Goal: Obtain resource: Obtain resource

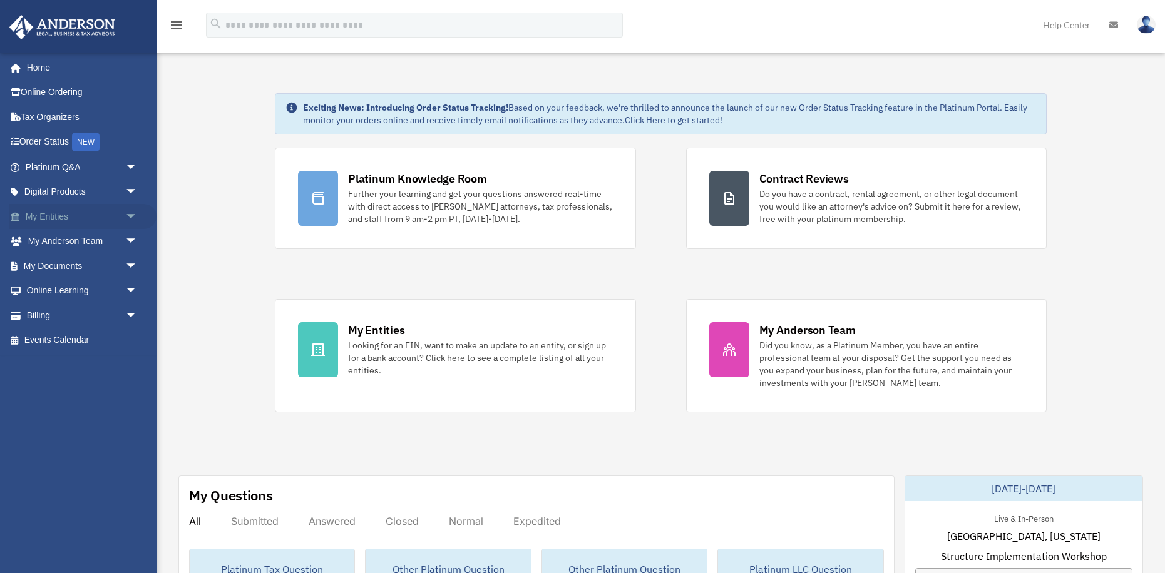
click at [72, 215] on link "My Entities arrow_drop_down" at bounding box center [83, 216] width 148 height 25
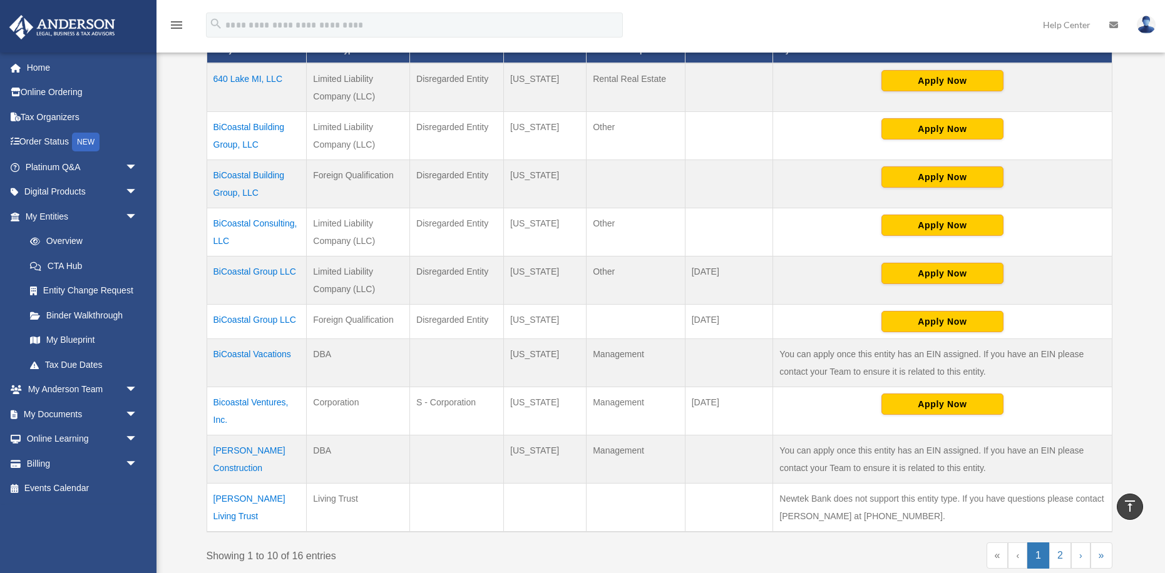
scroll to position [304, 0]
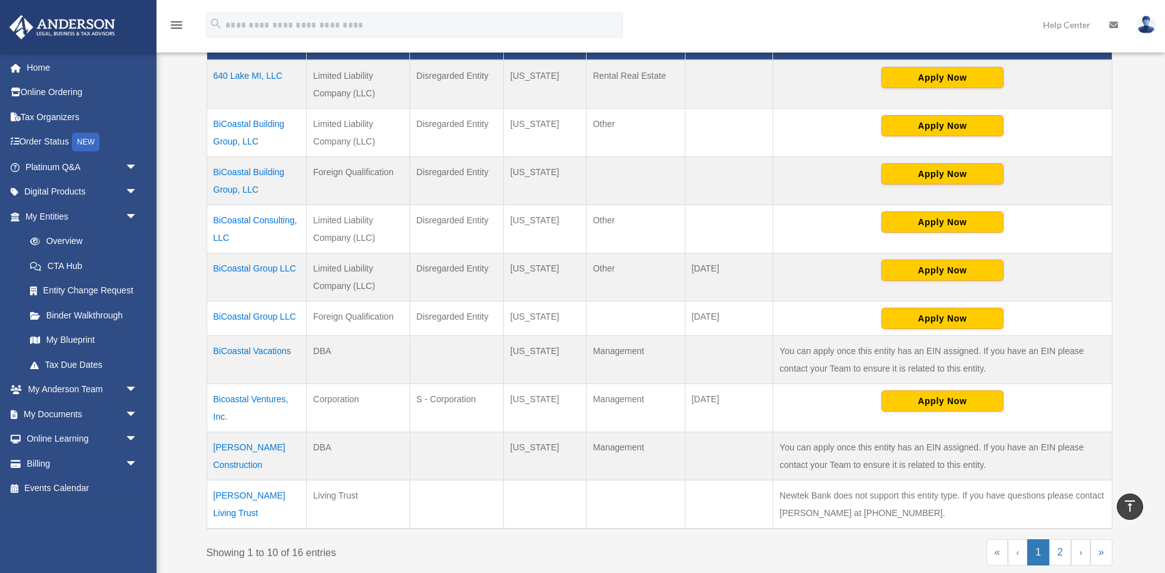
click at [248, 223] on td "BiCoastal Consulting, LLC" at bounding box center [257, 229] width 100 height 48
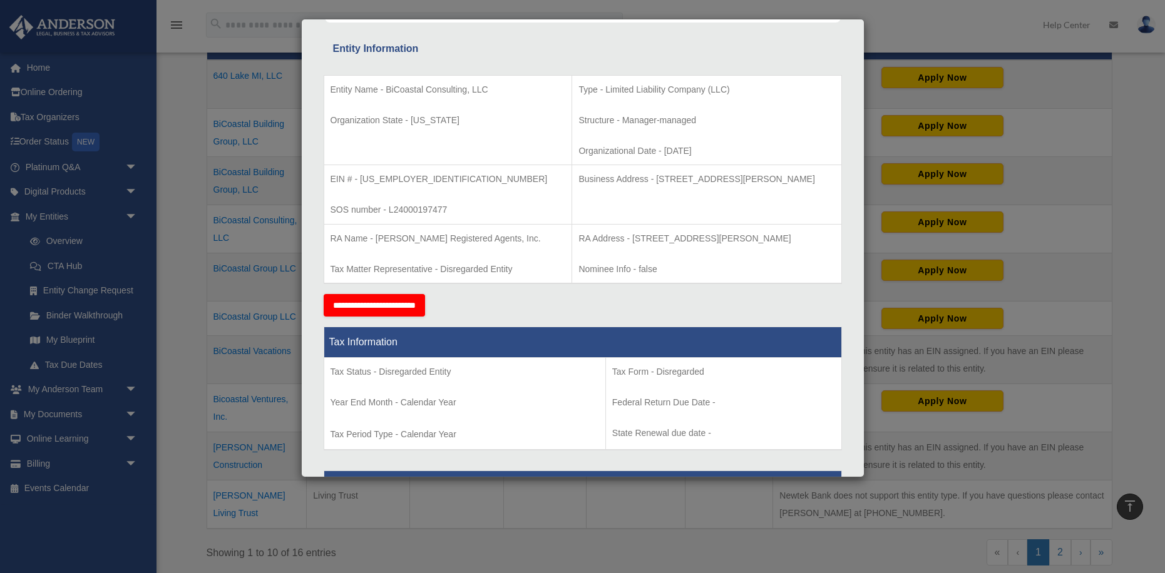
scroll to position [226, 0]
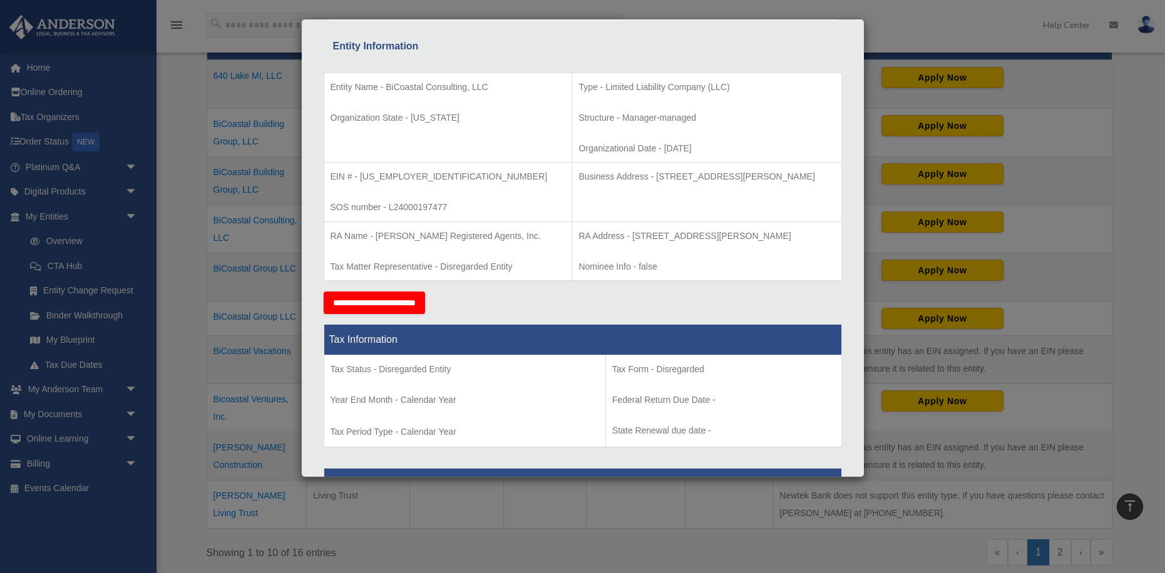
drag, startPoint x: 617, startPoint y: 177, endPoint x: 816, endPoint y: 180, distance: 198.4
click at [816, 180] on p "Business Address - 3225 McLeod Dr, Suite 100, Las Vegas, NV 89121" at bounding box center [706, 177] width 256 height 16
copy p "3225 McLeod Dr, Suite 100, Las Vegas, NV 89121"
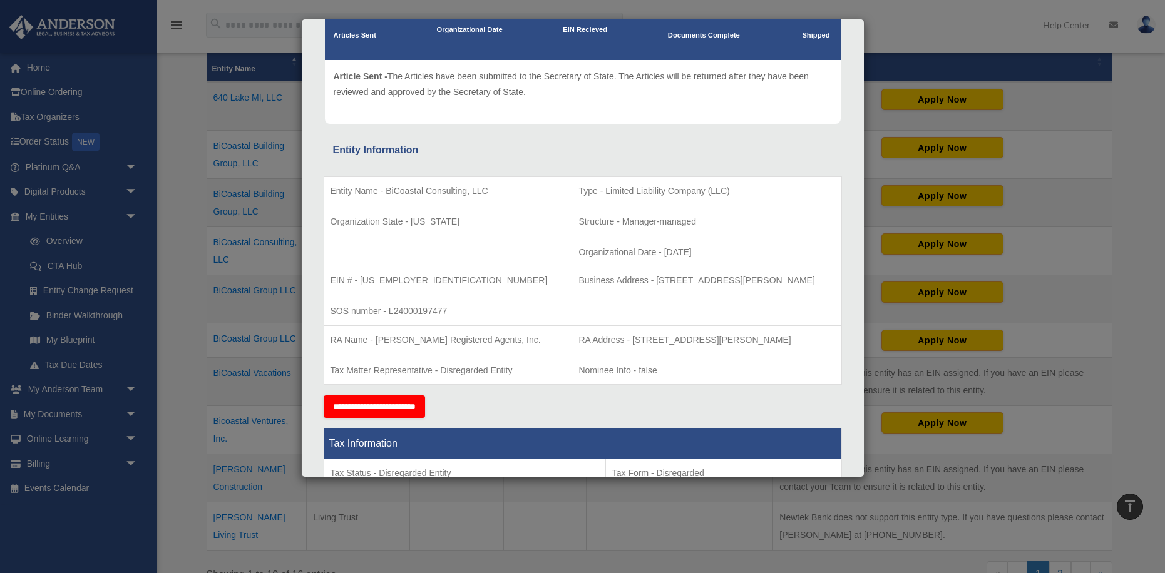
scroll to position [126, 0]
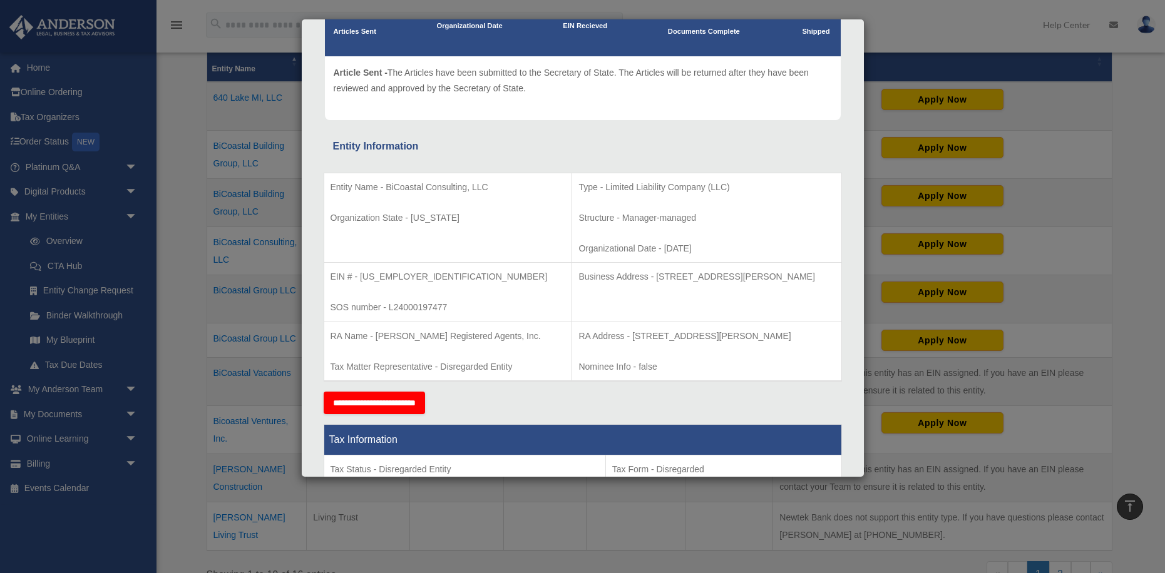
click at [915, 17] on div "Details × Articles Sent Organizational Date" at bounding box center [582, 286] width 1165 height 573
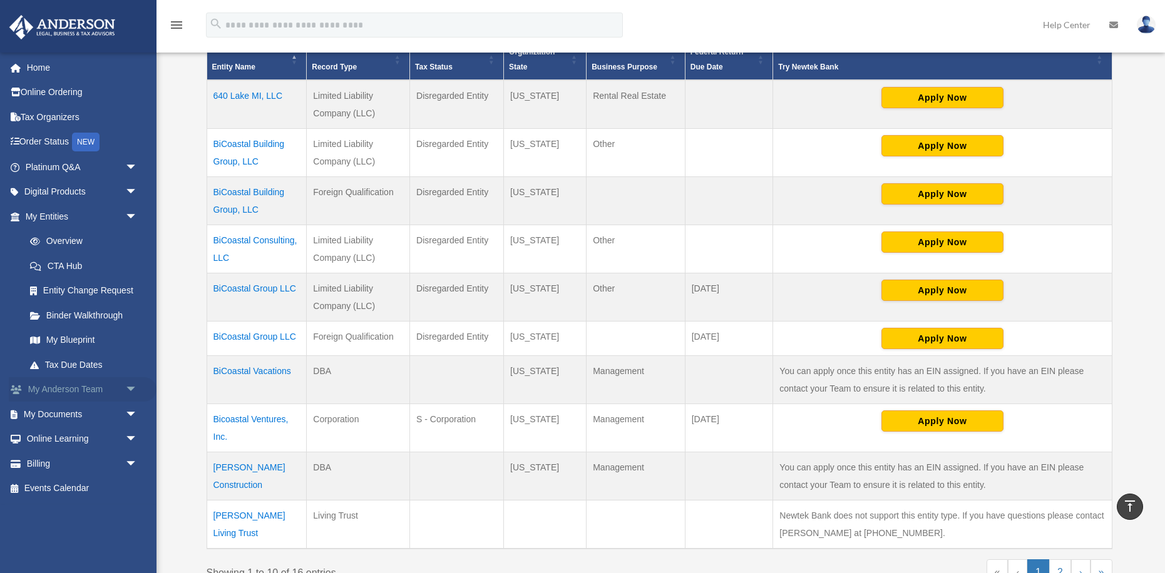
scroll to position [293, 0]
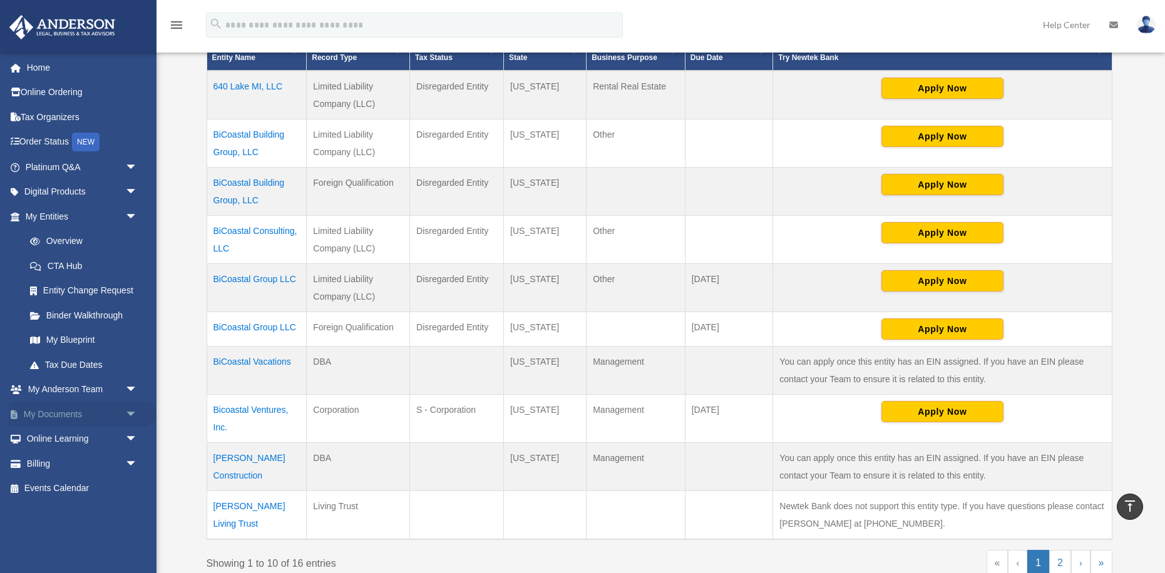
click at [133, 415] on span "arrow_drop_down" at bounding box center [137, 415] width 25 height 26
click at [53, 439] on link "Box" at bounding box center [87, 439] width 139 height 25
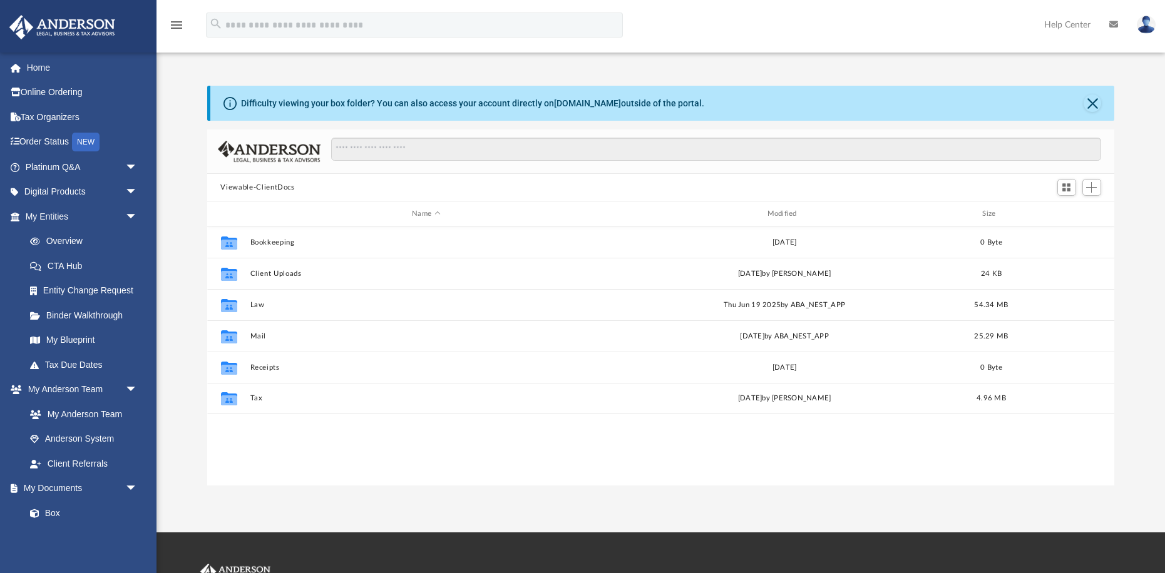
scroll to position [285, 908]
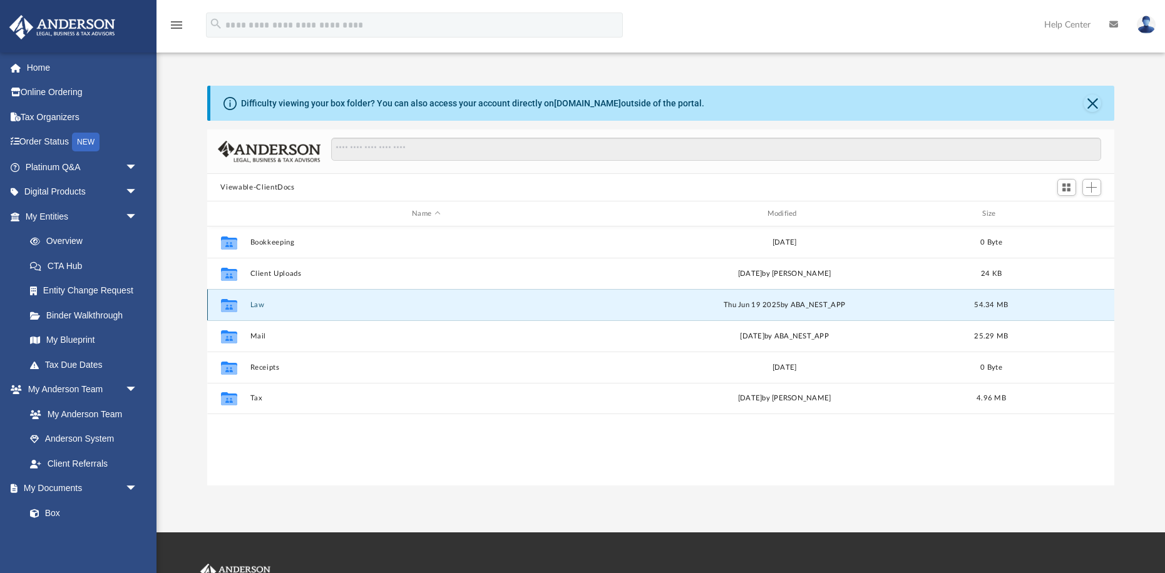
click at [257, 306] on button "Law" at bounding box center [426, 305] width 352 height 8
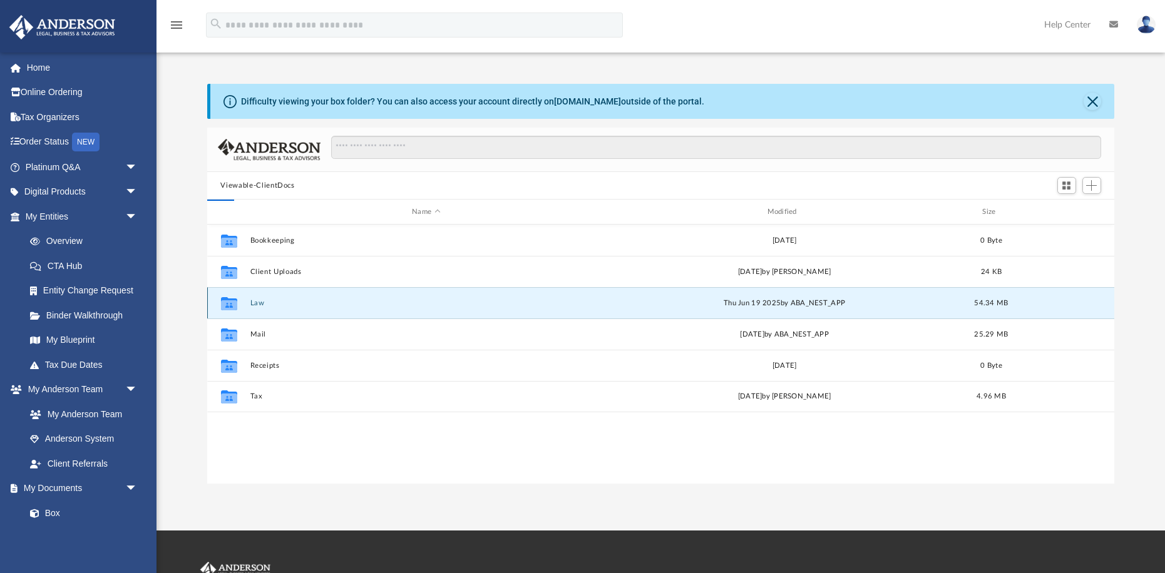
scroll to position [1, 0]
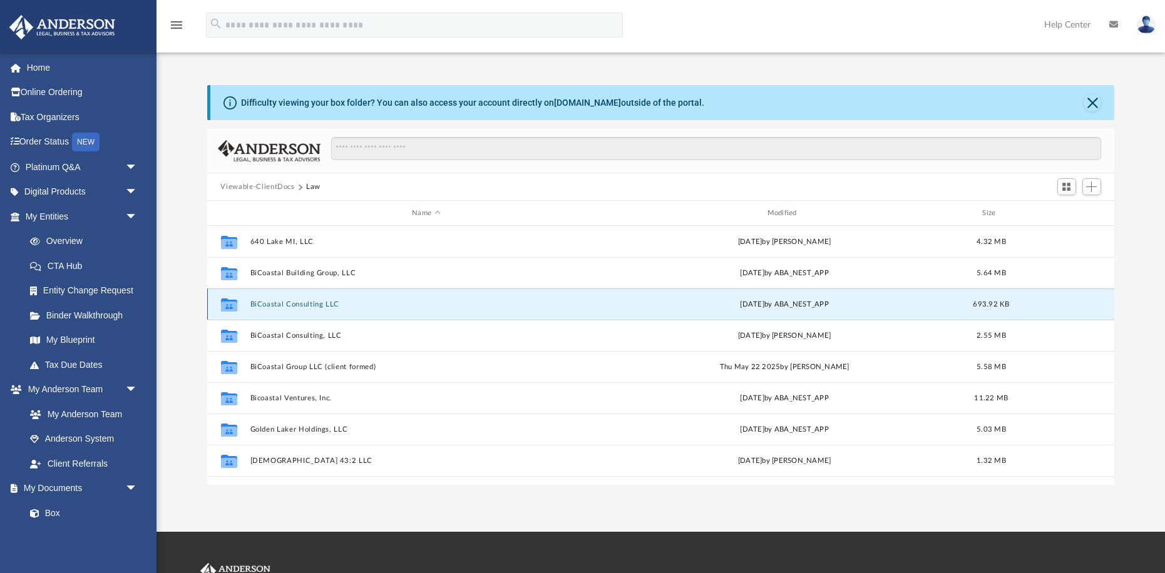
click at [292, 306] on button "BiCoastal Consulting LLC" at bounding box center [426, 304] width 352 height 8
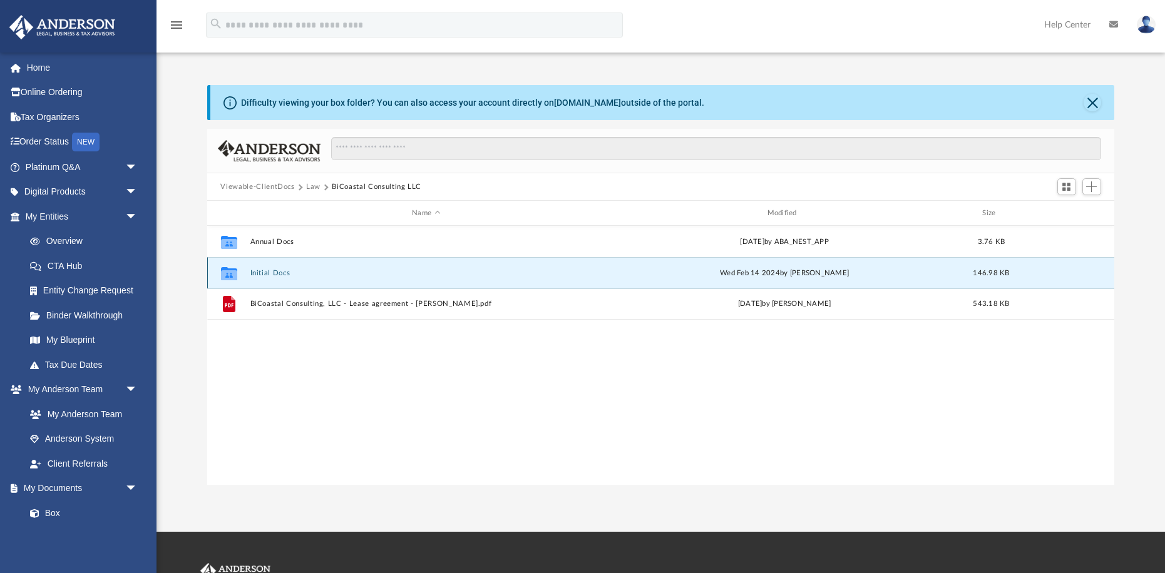
click at [262, 273] on button "Initial Docs" at bounding box center [426, 273] width 352 height 8
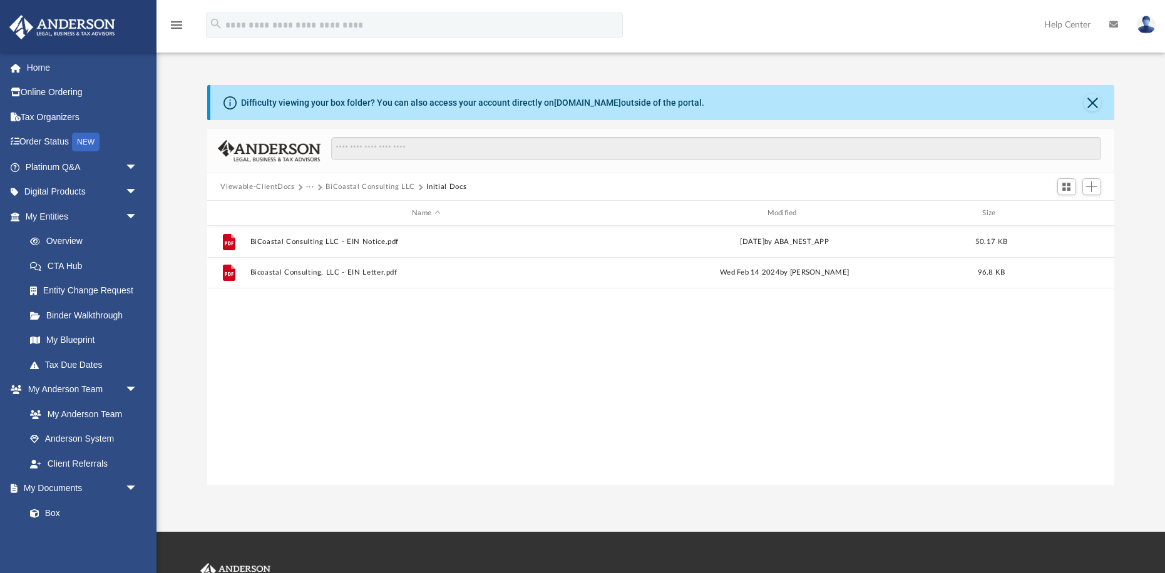
click at [352, 187] on button "BiCoastal Consulting LLC" at bounding box center [370, 187] width 90 height 11
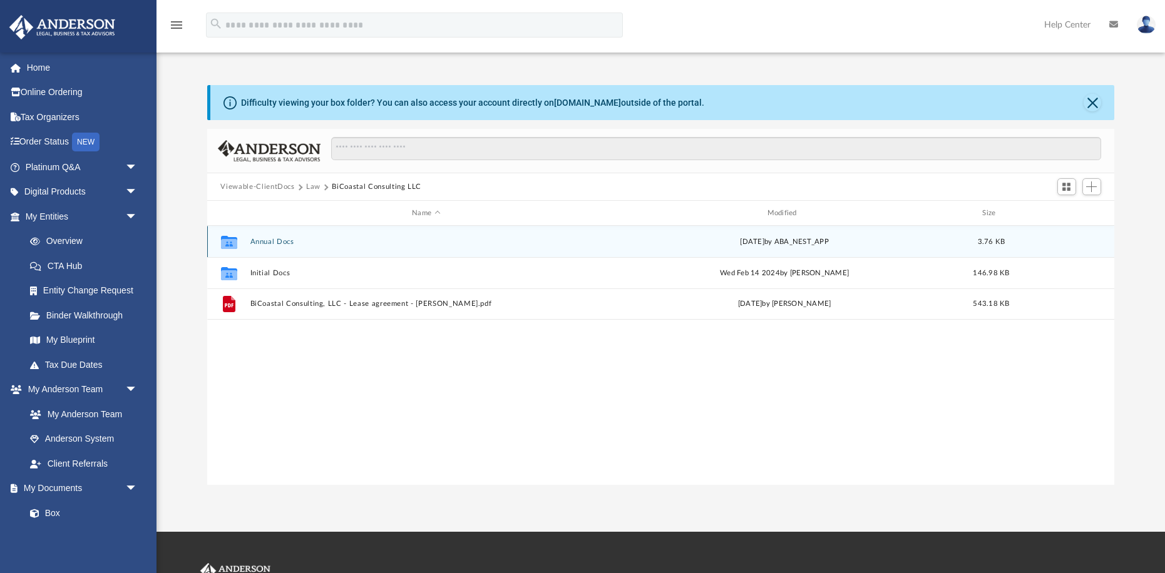
click at [272, 243] on button "Annual Docs" at bounding box center [426, 242] width 352 height 8
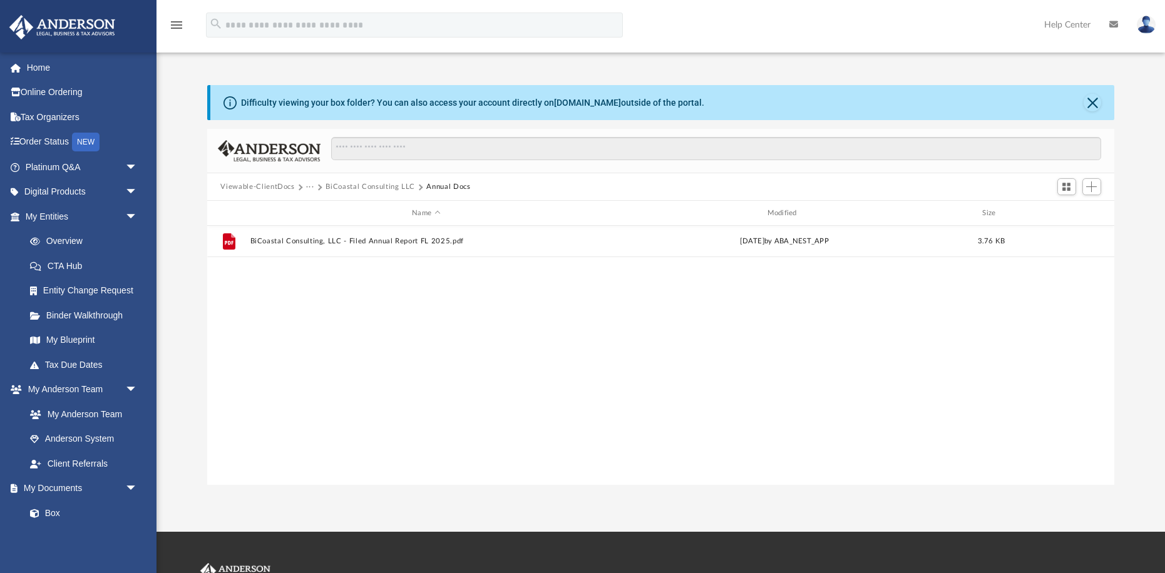
click at [367, 187] on button "BiCoastal Consulting LLC" at bounding box center [370, 187] width 90 height 11
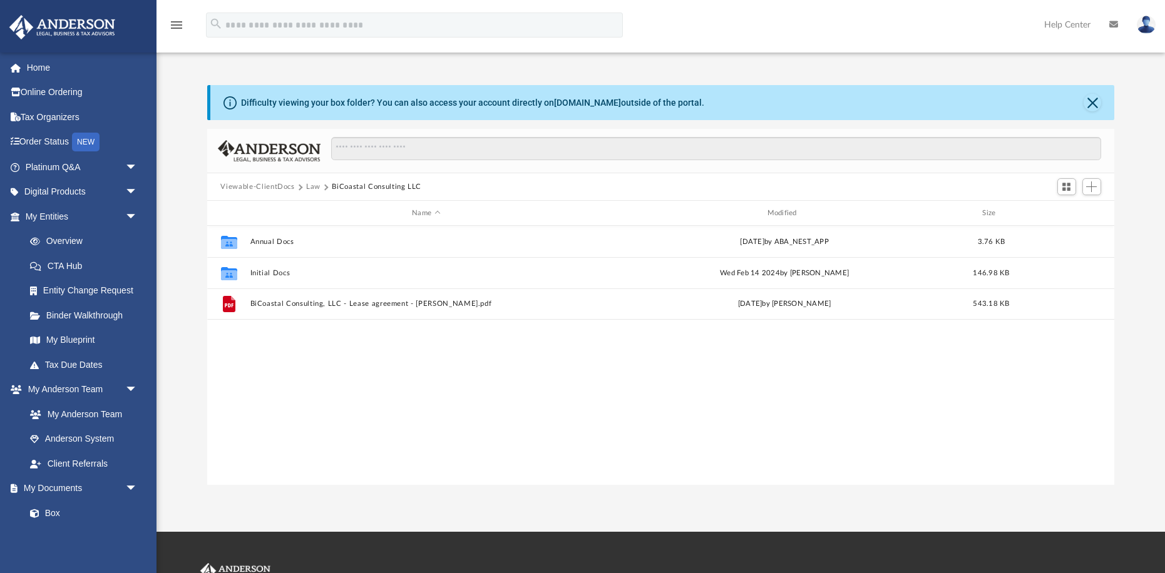
click at [314, 188] on button "Law" at bounding box center [313, 187] width 14 height 11
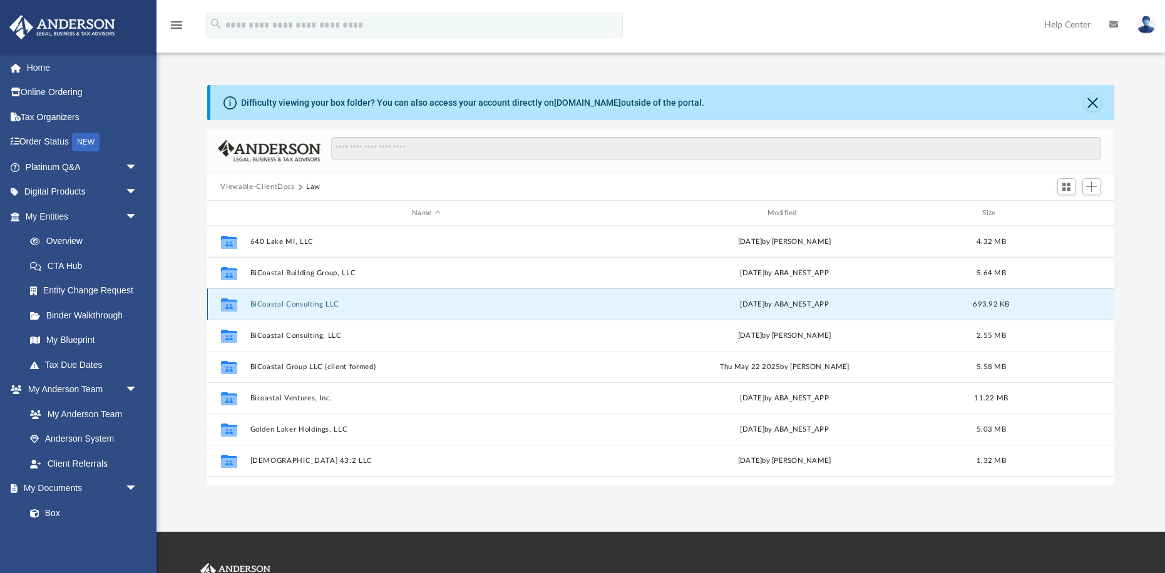
click at [297, 304] on button "BiCoastal Consulting LLC" at bounding box center [426, 304] width 352 height 8
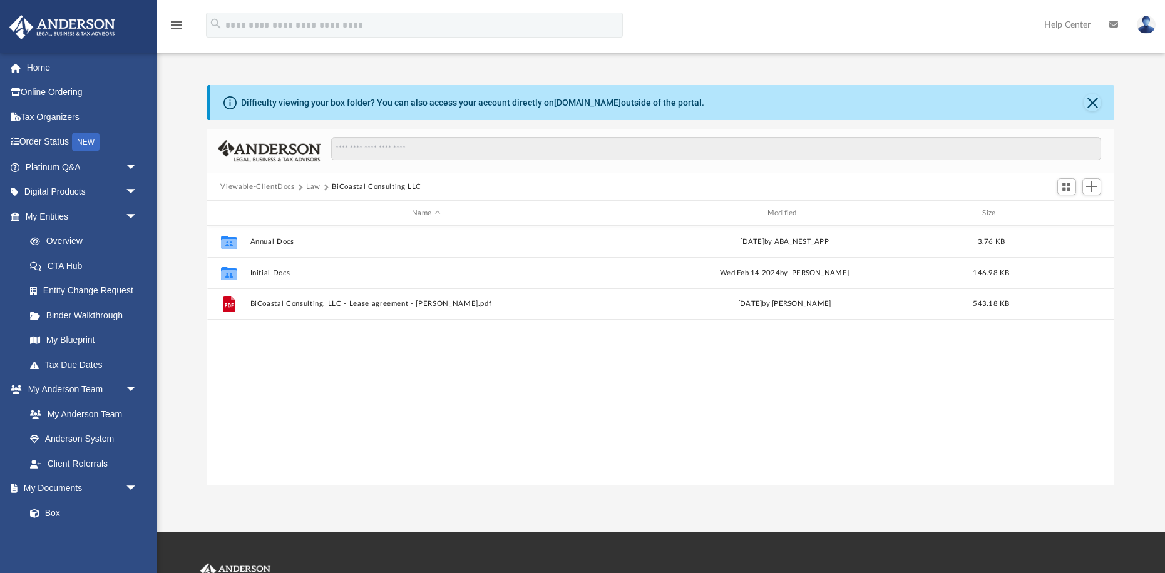
click at [314, 187] on button "Law" at bounding box center [313, 187] width 14 height 11
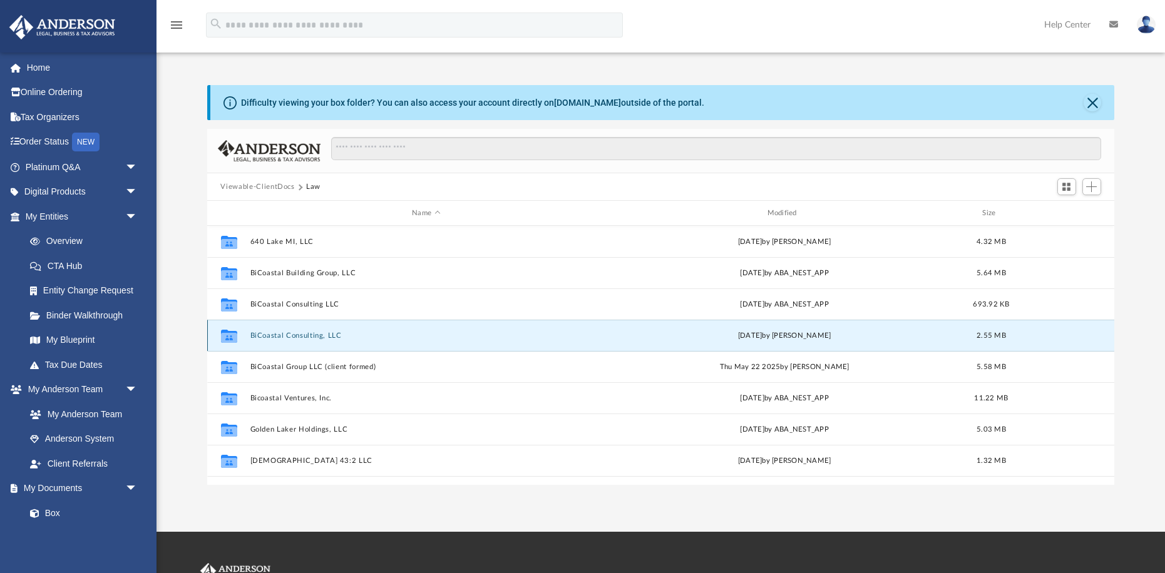
click at [291, 334] on button "BiCoastal Consulting, LLC" at bounding box center [426, 336] width 352 height 8
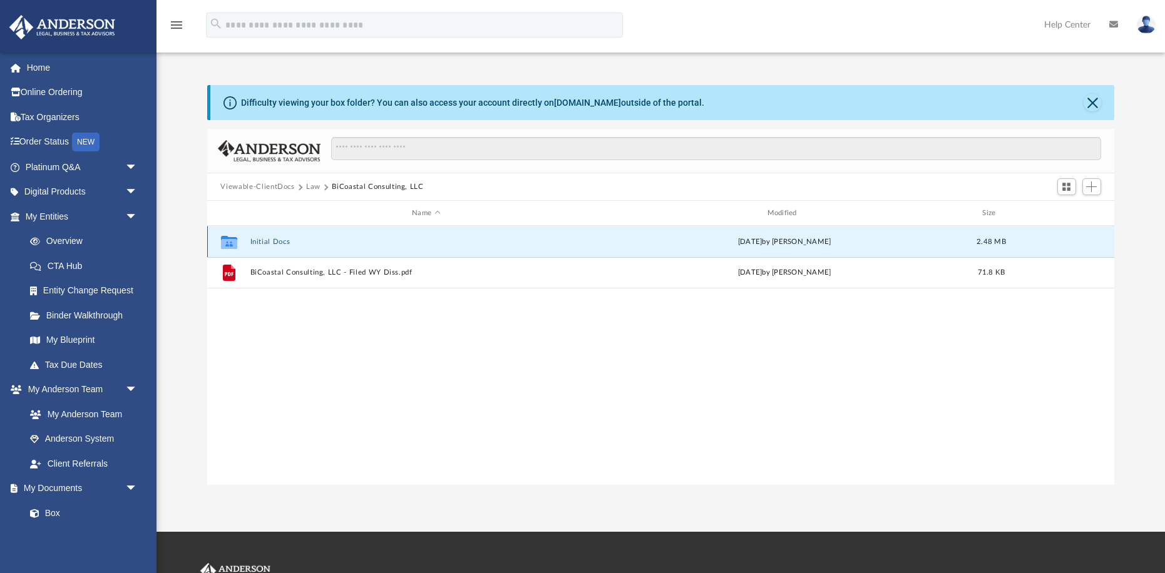
click at [271, 240] on button "Initial Docs" at bounding box center [426, 242] width 352 height 8
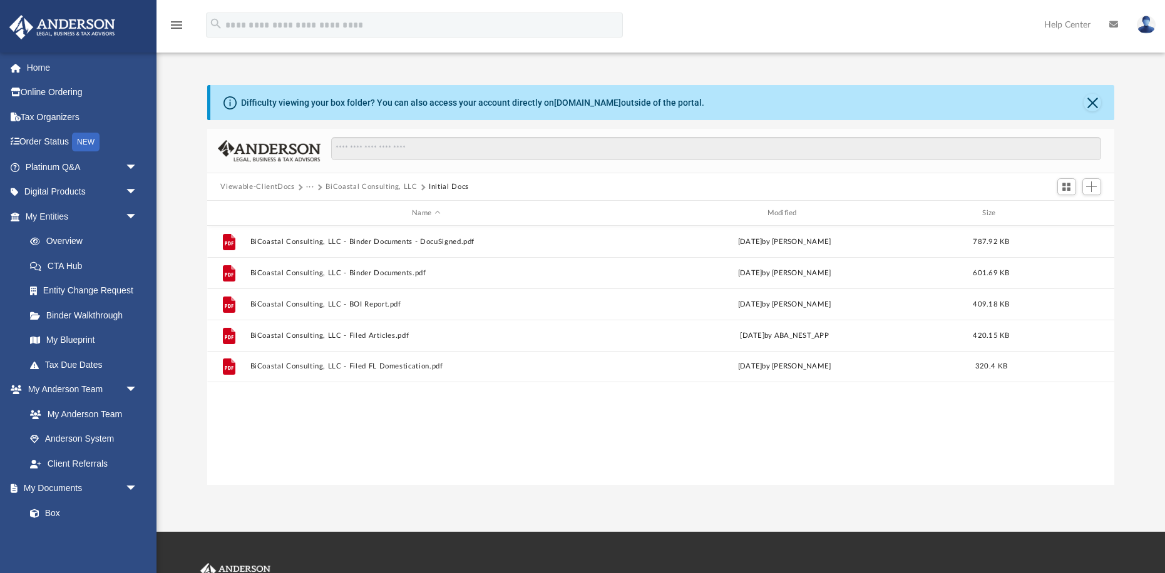
click at [350, 186] on button "BiCoastal Consulting, LLC" at bounding box center [370, 187] width 91 height 11
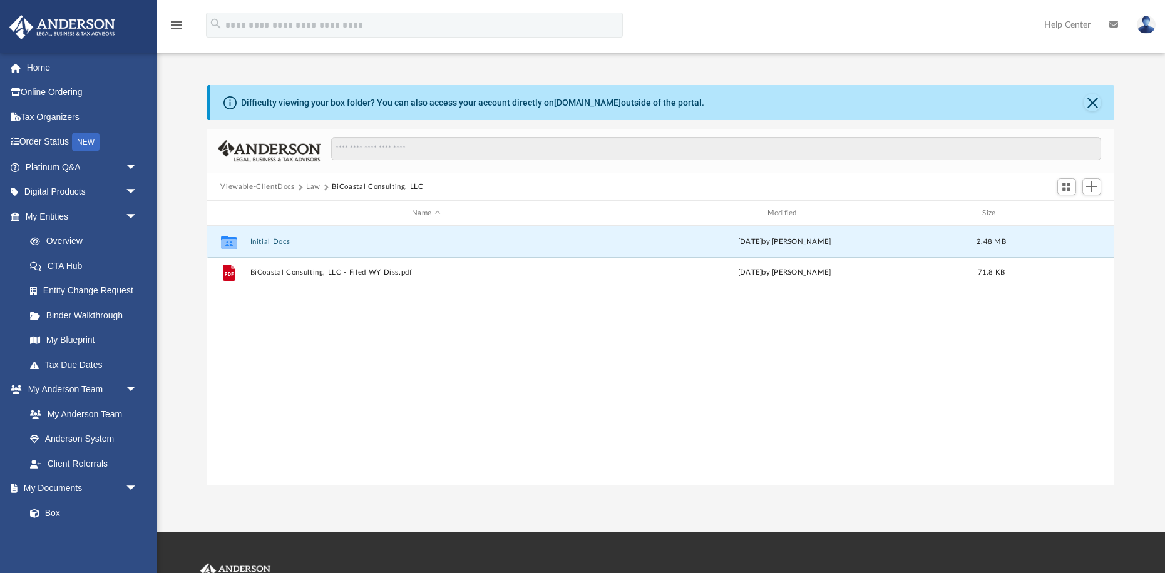
drag, startPoint x: 275, startPoint y: 243, endPoint x: 314, endPoint y: 200, distance: 58.1
click at [207, 210] on div "Name Modified Size Collaborated Folder Initial Docs Thu May 23 2024 by Jasmine …" at bounding box center [207, 343] width 0 height 284
click at [312, 187] on button "Law" at bounding box center [313, 187] width 14 height 11
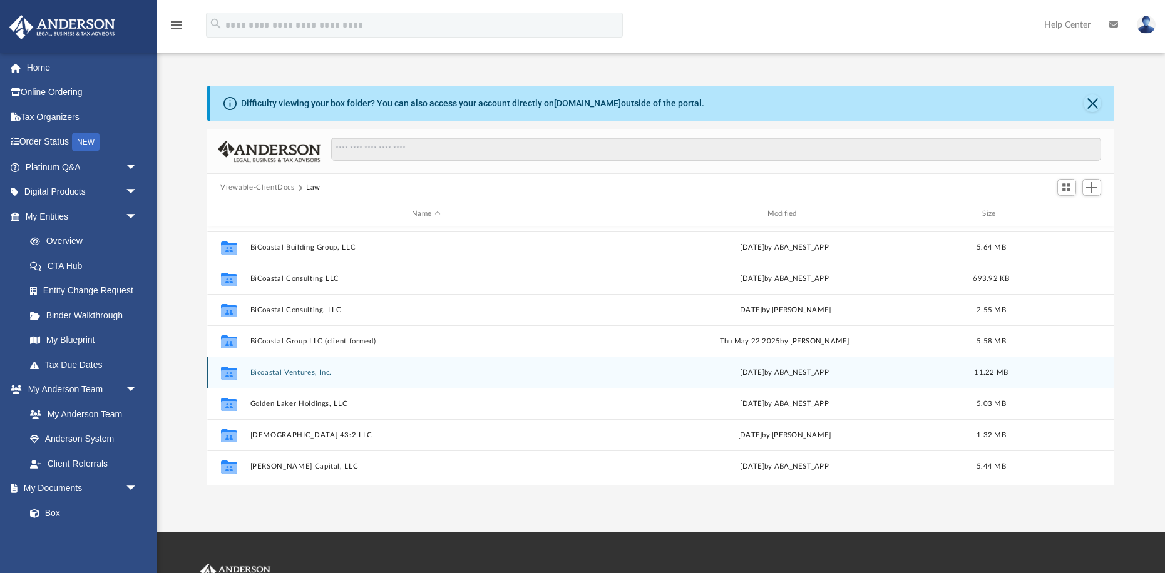
scroll to position [0, 0]
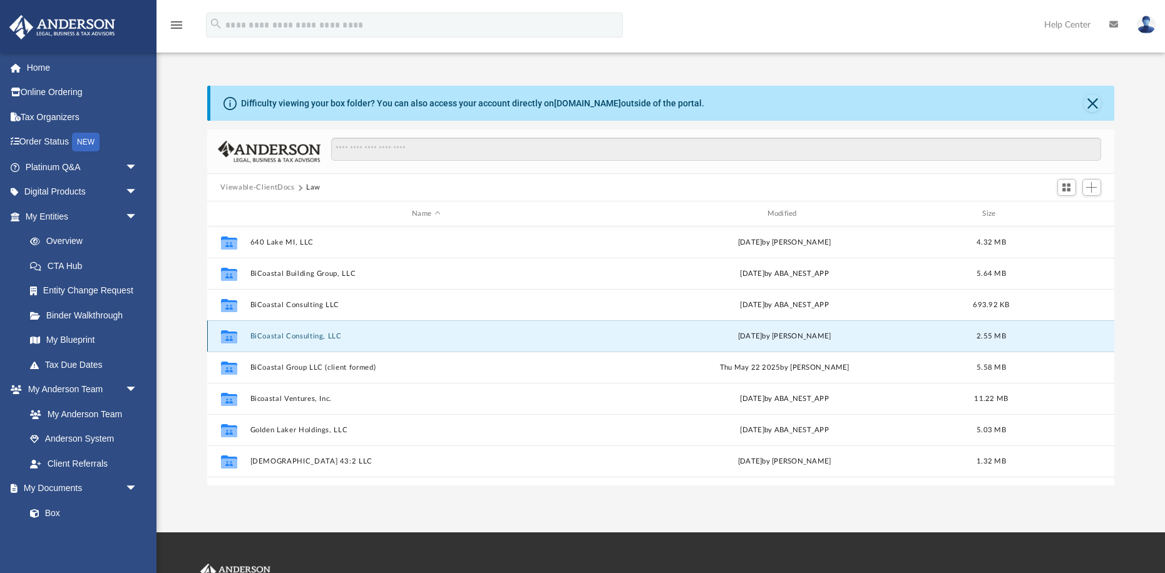
click at [288, 338] on button "BiCoastal Consulting, LLC" at bounding box center [426, 336] width 352 height 8
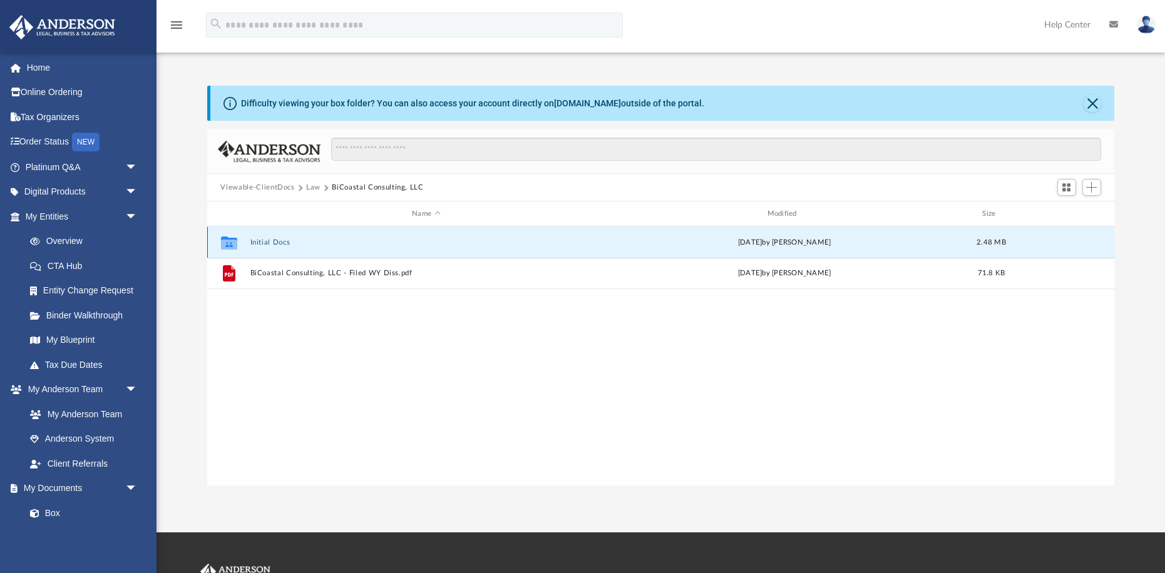
click at [275, 243] on button "Initial Docs" at bounding box center [426, 242] width 352 height 8
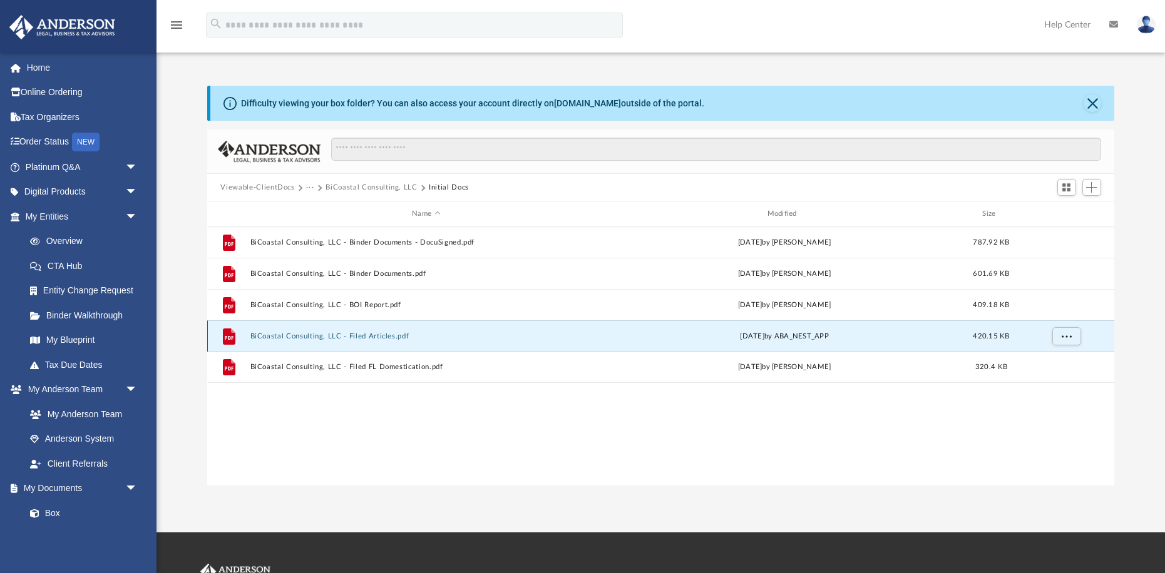
click at [284, 339] on button "BiCoastal Consulting, LLC - Filed Articles.pdf" at bounding box center [426, 336] width 352 height 8
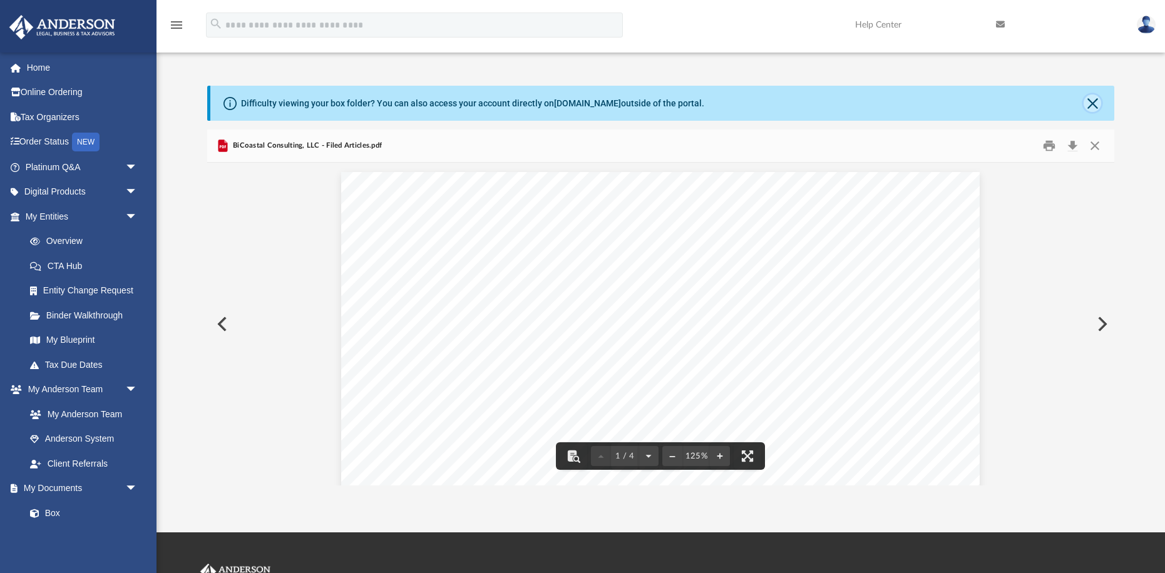
click at [1094, 99] on button "Close" at bounding box center [1092, 104] width 18 height 18
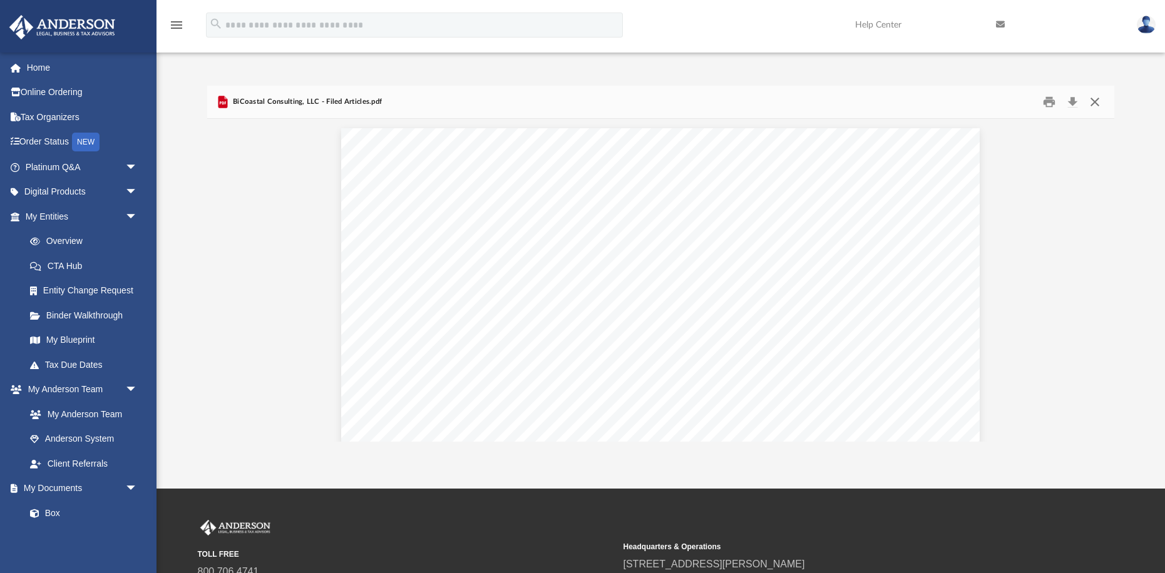
click at [1094, 102] on button "Close" at bounding box center [1094, 102] width 23 height 19
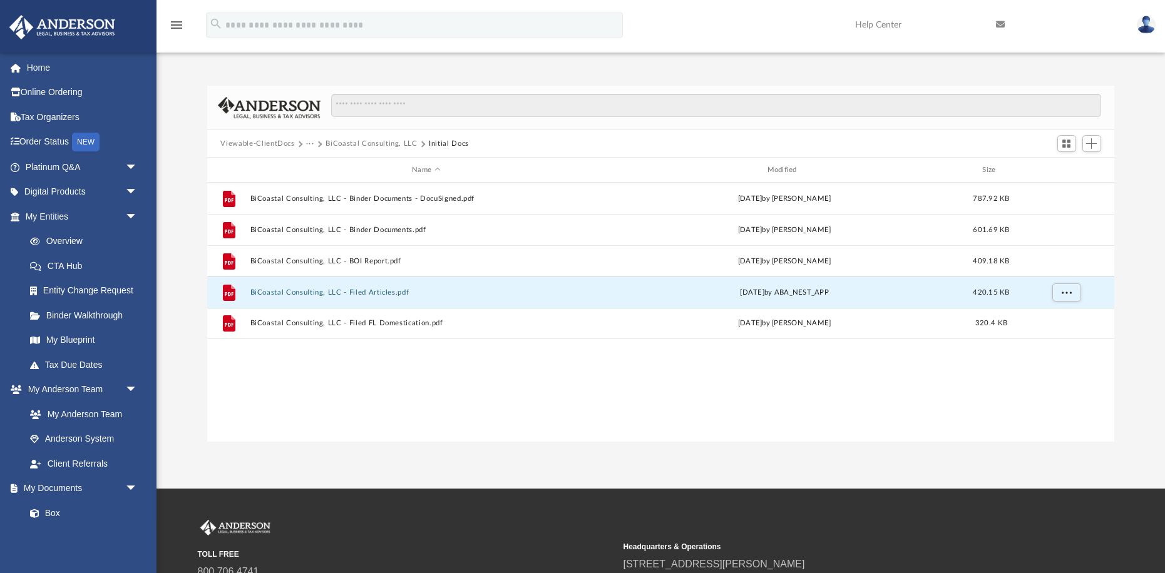
click at [362, 143] on button "BiCoastal Consulting, LLC" at bounding box center [370, 143] width 91 height 11
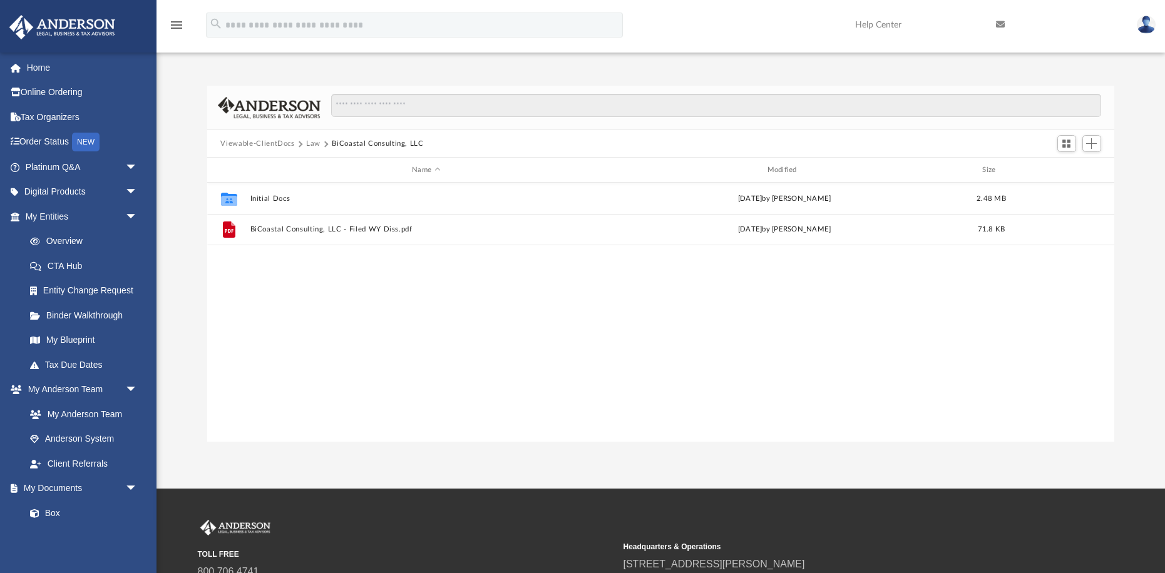
click at [312, 143] on button "Law" at bounding box center [313, 143] width 14 height 11
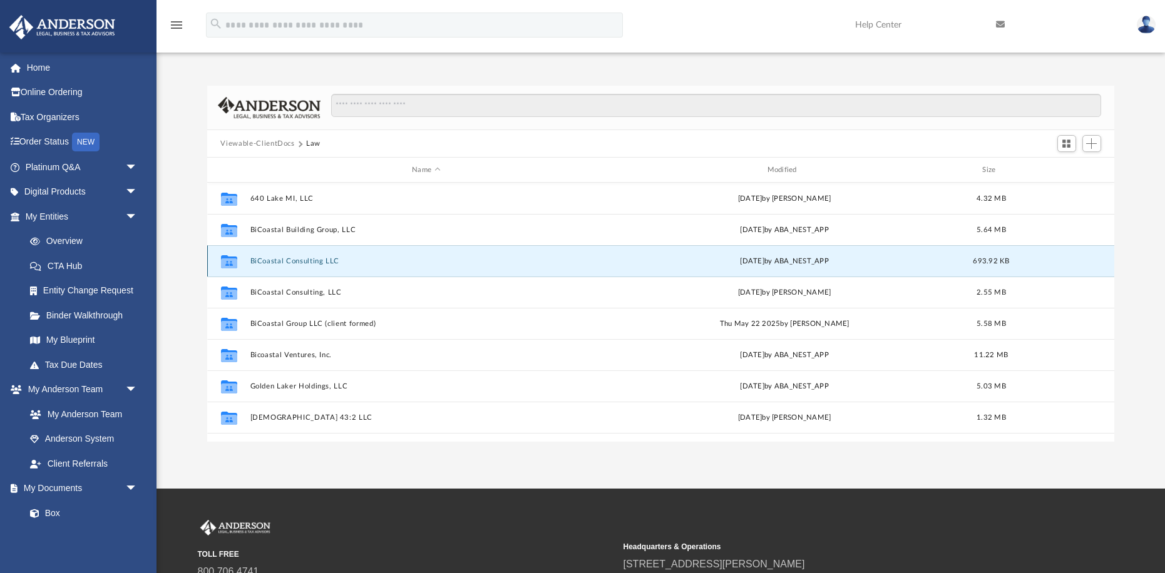
click at [304, 263] on button "BiCoastal Consulting LLC" at bounding box center [426, 261] width 352 height 8
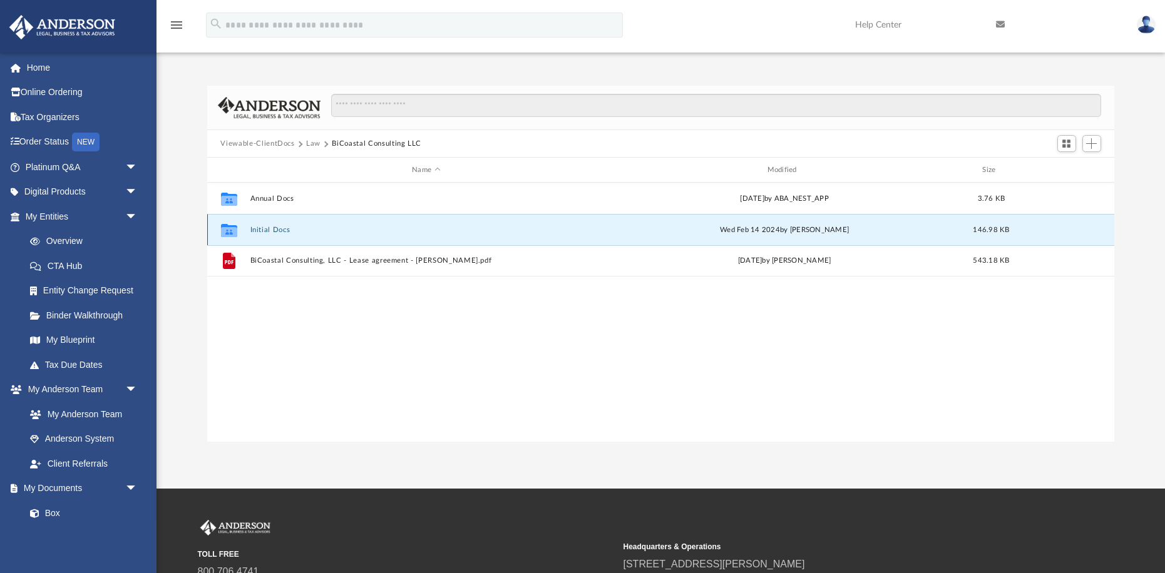
click at [277, 230] on button "Initial Docs" at bounding box center [426, 230] width 352 height 8
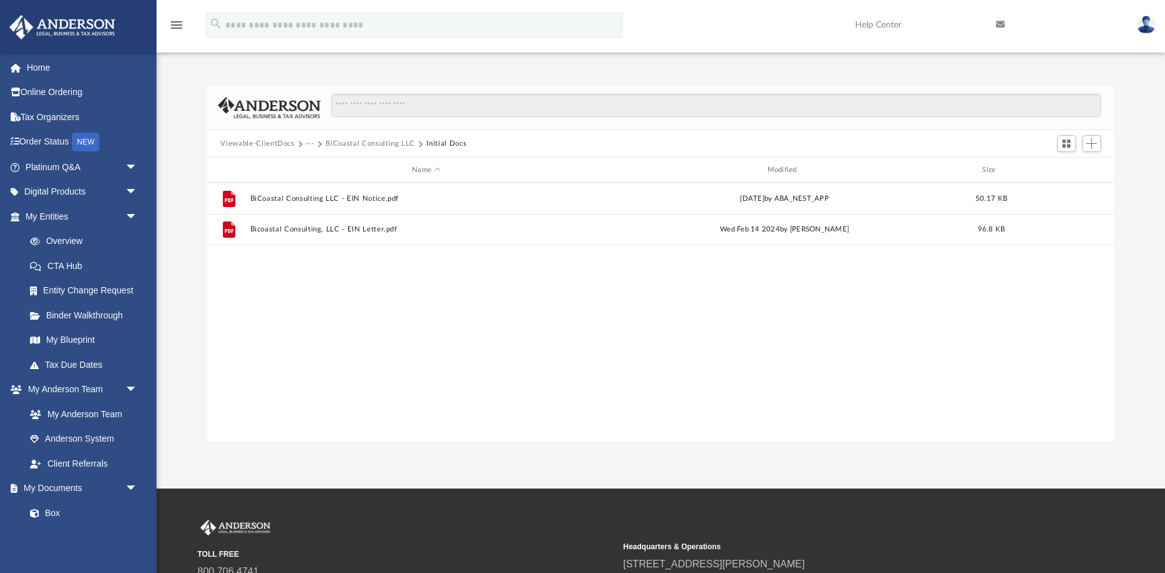
click at [359, 143] on button "BiCoastal Consulting LLC" at bounding box center [370, 143] width 90 height 11
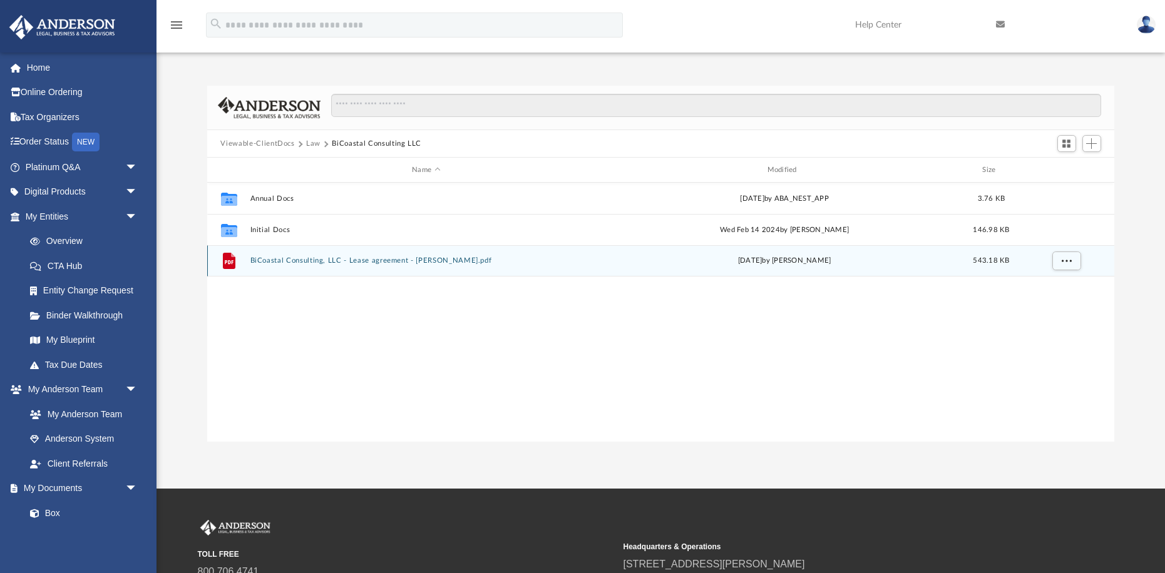
click at [282, 263] on button "BiCoastal Consulting, LLC - Lease agreement - McLeod.pdf" at bounding box center [426, 261] width 352 height 8
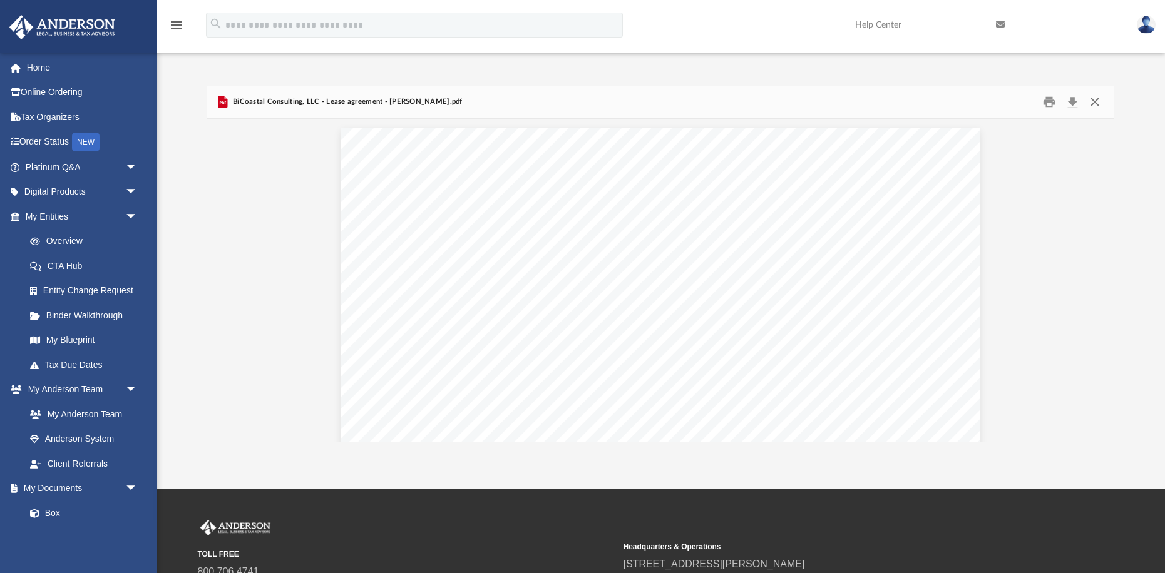
click at [1095, 102] on button "Close" at bounding box center [1094, 102] width 23 height 19
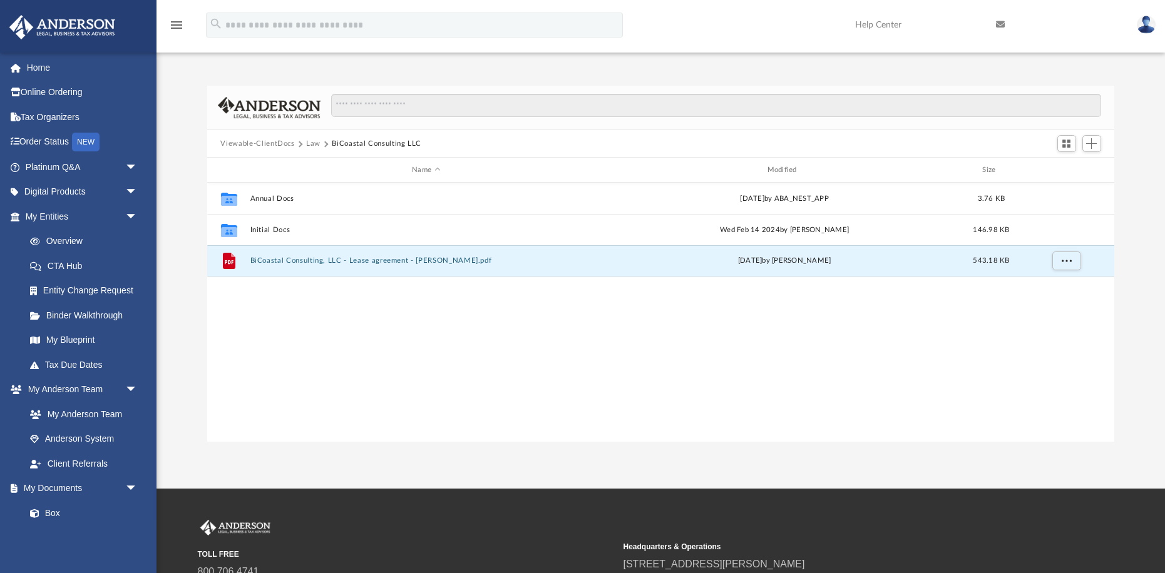
click at [314, 145] on button "Law" at bounding box center [313, 143] width 14 height 11
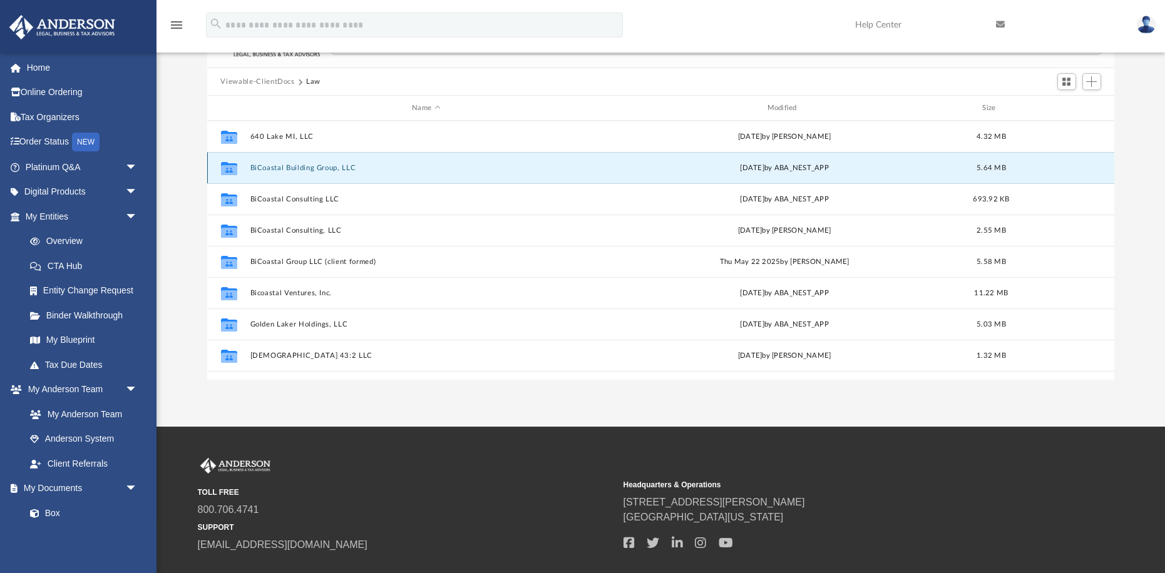
click at [290, 170] on button "BiCoastal Building Group, LLC" at bounding box center [426, 168] width 352 height 8
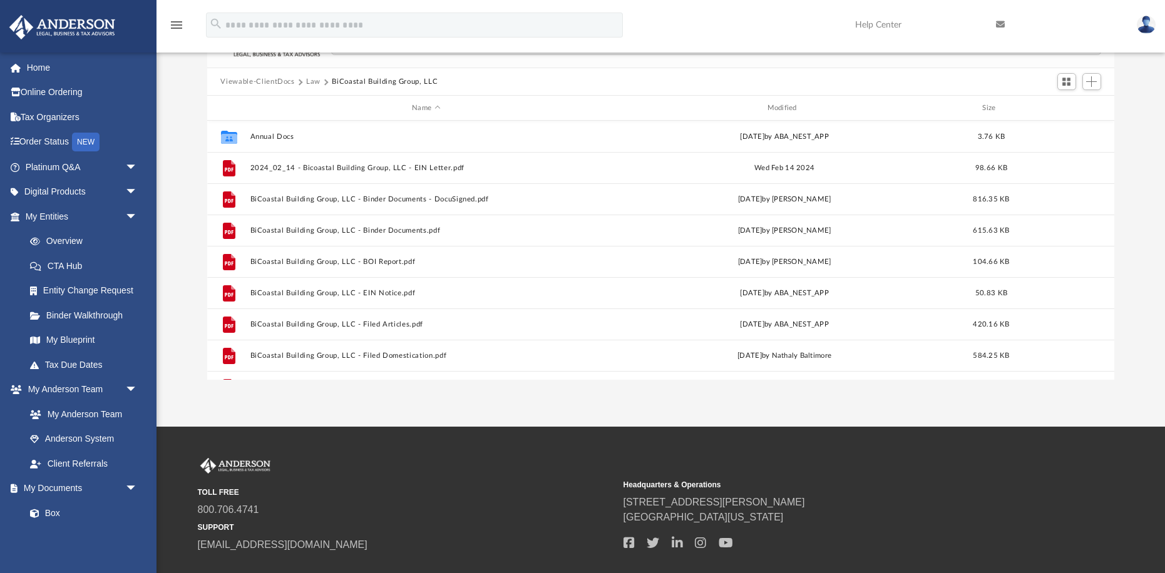
click at [313, 82] on button "Law" at bounding box center [313, 81] width 14 height 11
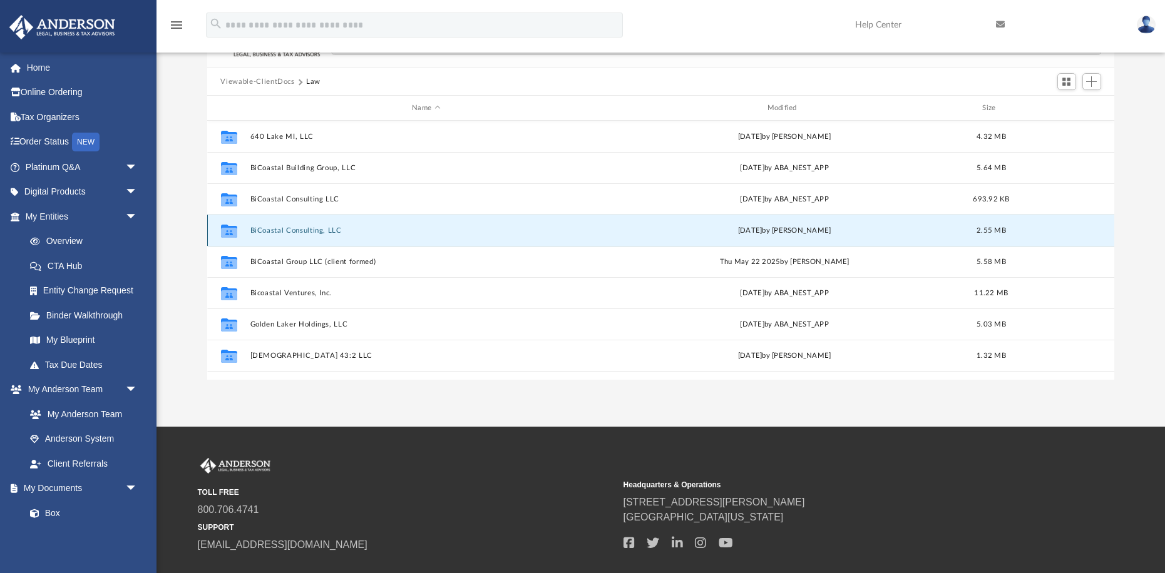
click at [292, 231] on button "BiCoastal Consulting, LLC" at bounding box center [426, 231] width 352 height 8
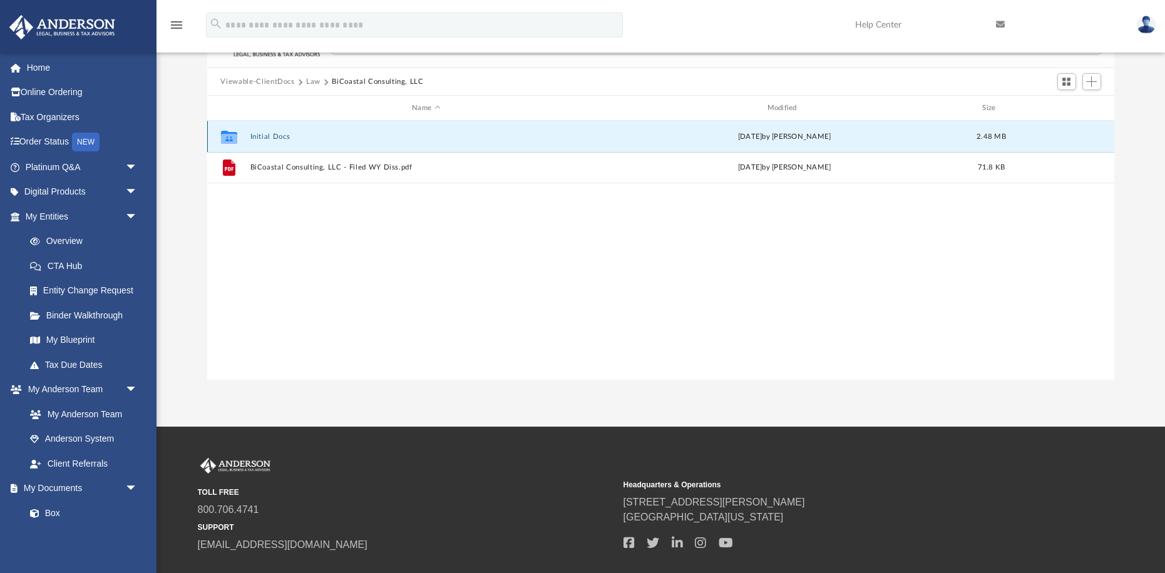
click at [262, 136] on button "Initial Docs" at bounding box center [426, 137] width 352 height 8
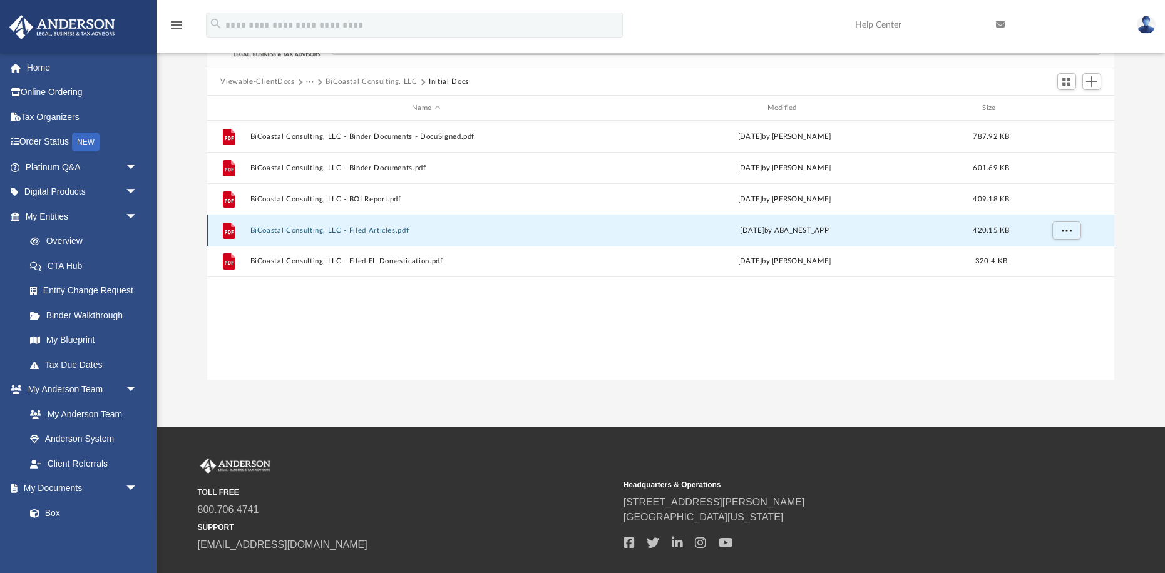
click at [309, 230] on button "BiCoastal Consulting, LLC - Filed Articles.pdf" at bounding box center [426, 231] width 352 height 8
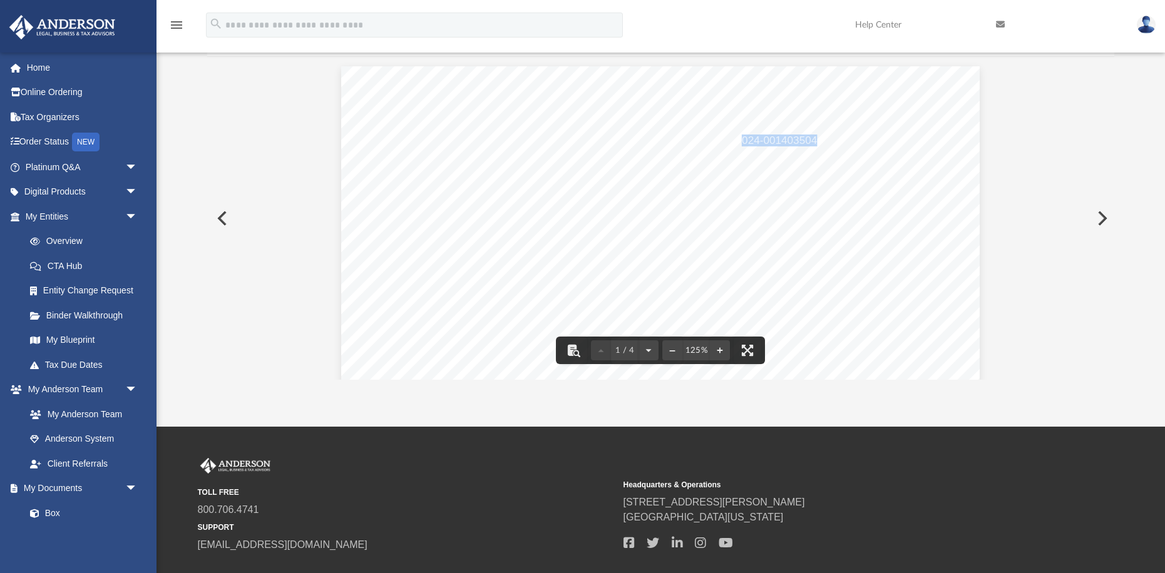
drag, startPoint x: 739, startPoint y: 141, endPoint x: 816, endPoint y: 143, distance: 77.0
click at [816, 143] on span "Original ID: 2024-001403504" at bounding box center [748, 141] width 138 height 11
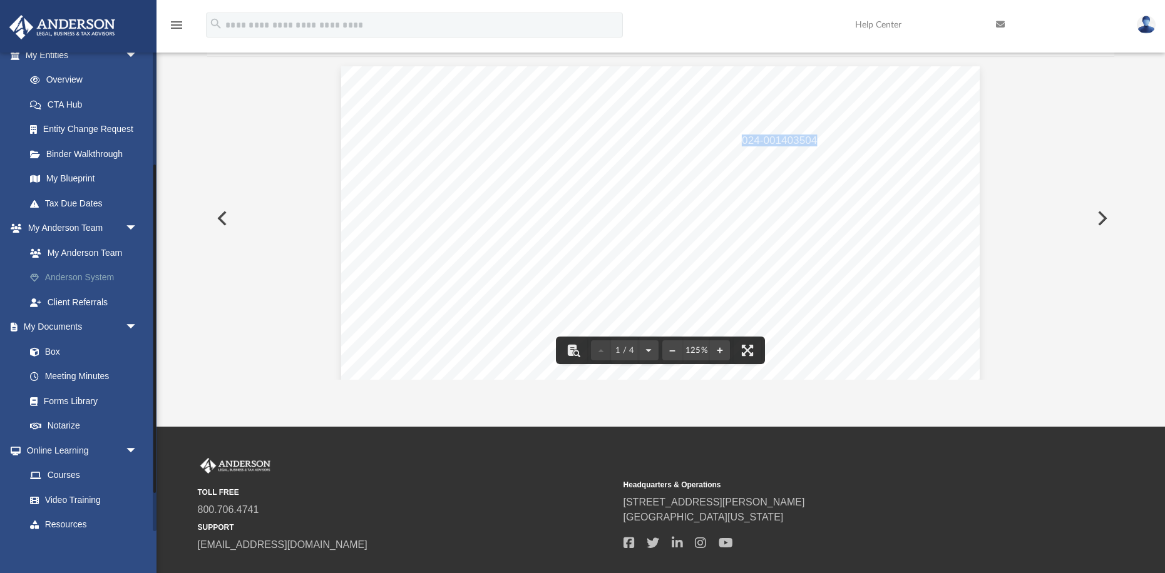
scroll to position [164, 0]
click at [54, 347] on link "Box" at bounding box center [87, 349] width 139 height 25
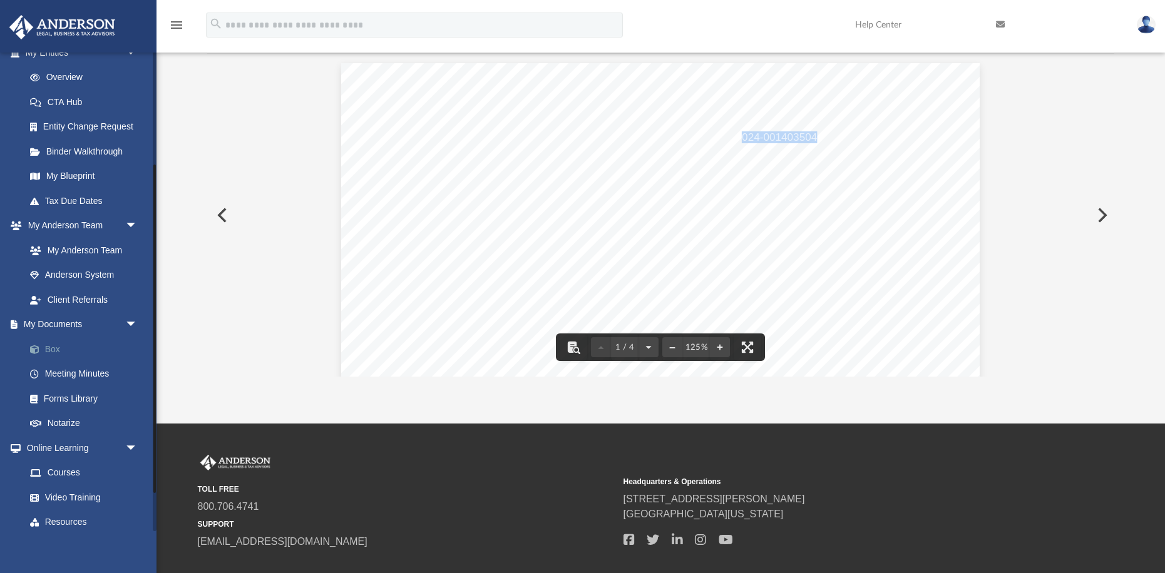
click at [53, 345] on link "Box" at bounding box center [87, 349] width 139 height 25
click at [52, 347] on link "Box" at bounding box center [87, 349] width 139 height 25
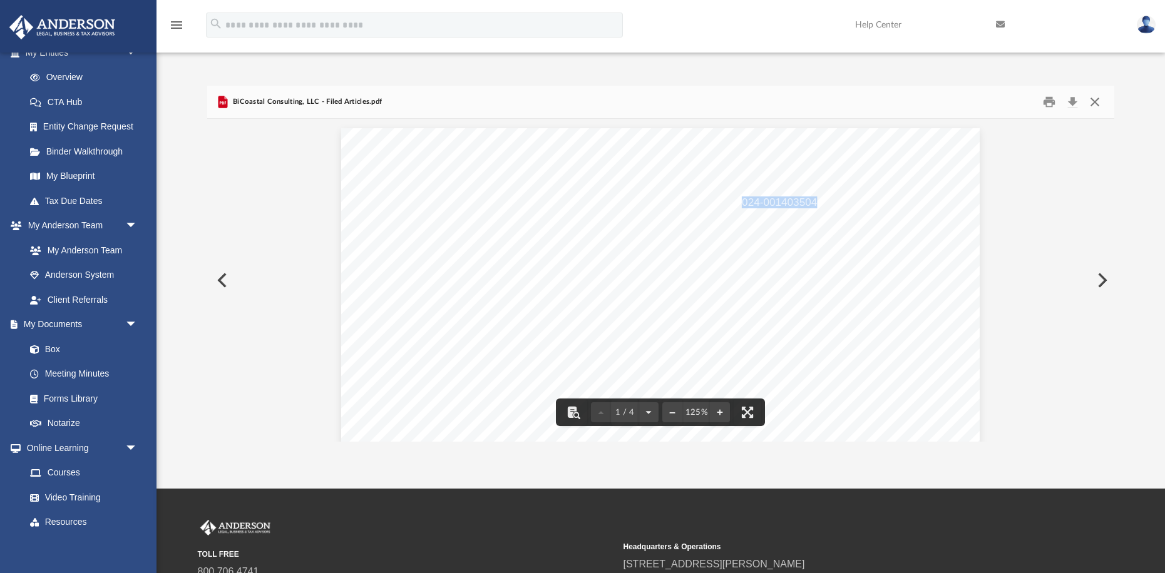
click at [1093, 103] on button "Close" at bounding box center [1094, 102] width 23 height 19
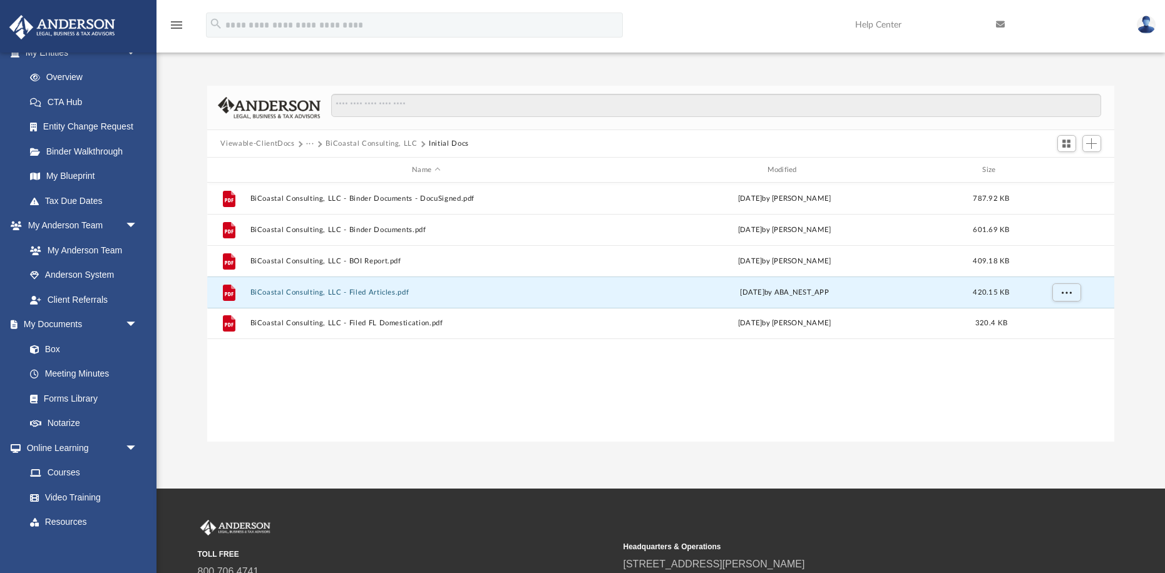
click at [278, 144] on button "Viewable-ClientDocs" at bounding box center [257, 143] width 74 height 11
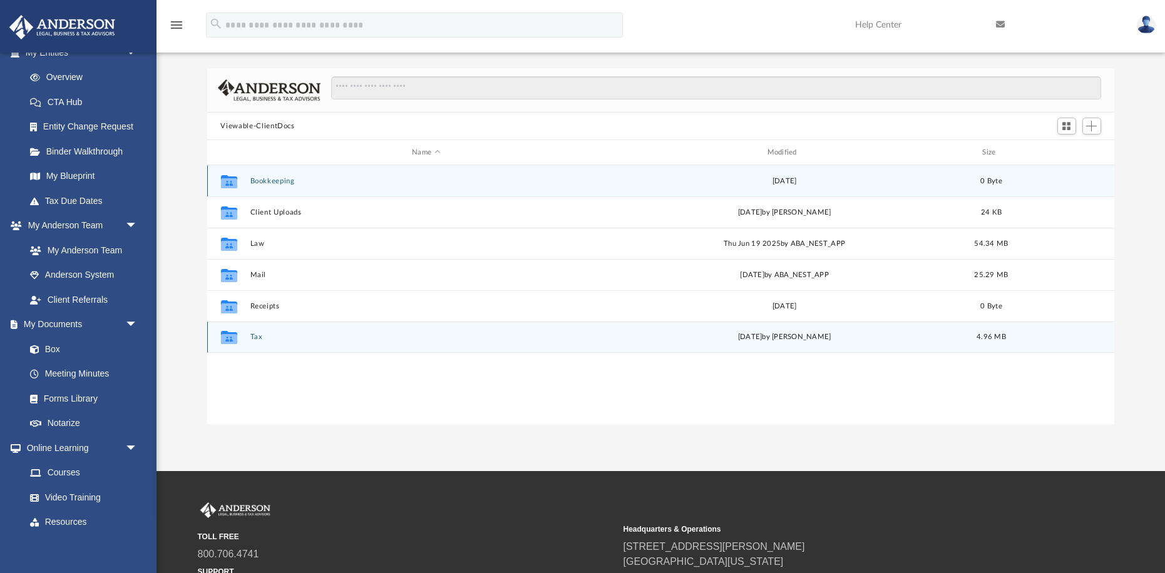
scroll to position [18, 0]
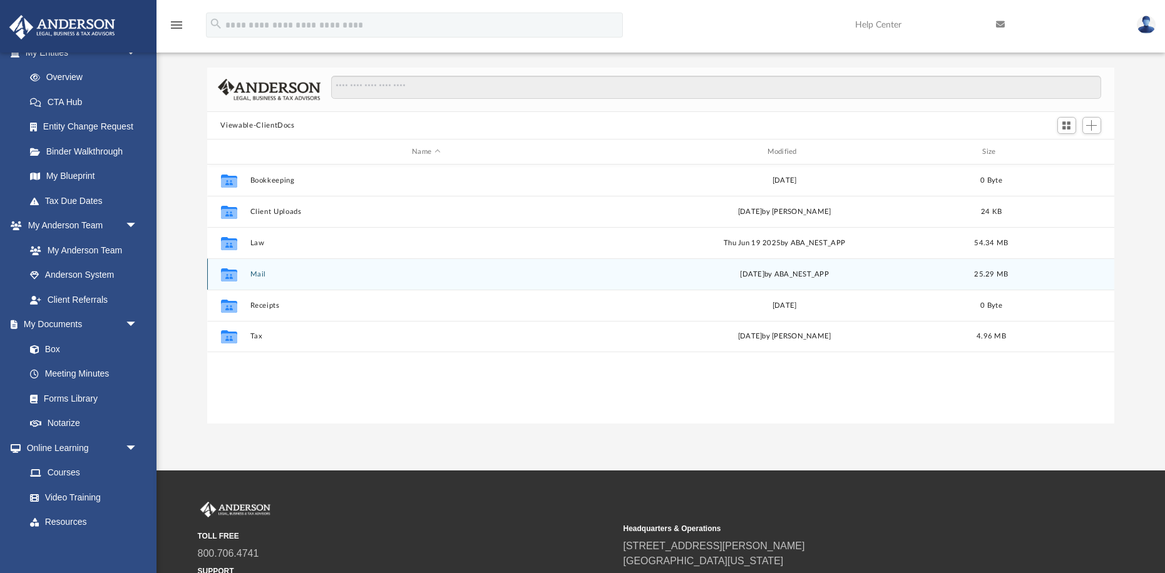
click at [258, 275] on button "Mail" at bounding box center [426, 274] width 352 height 8
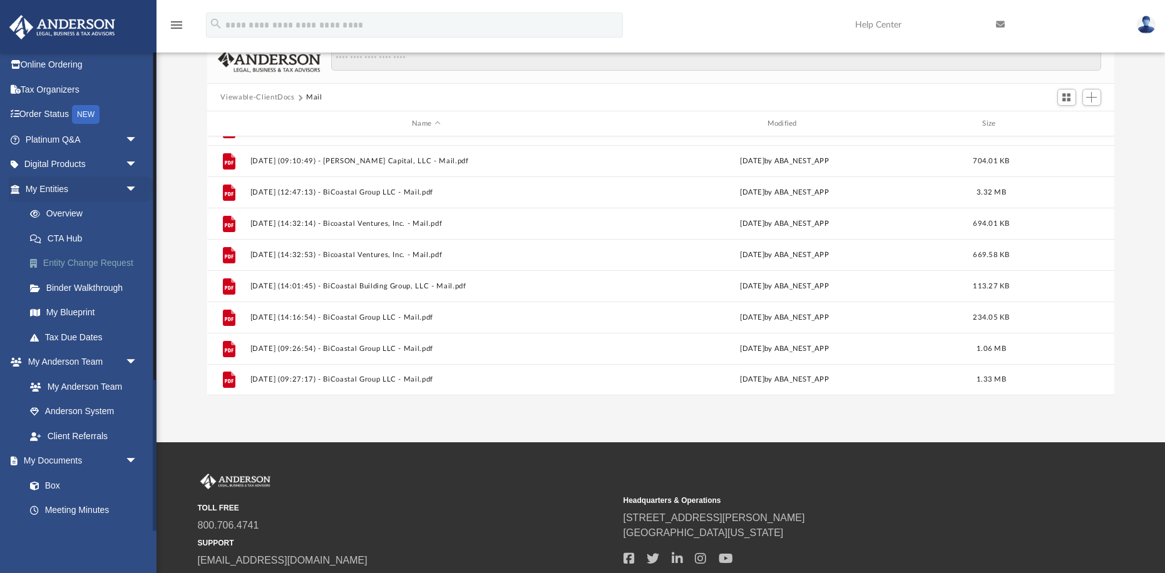
scroll to position [0, 0]
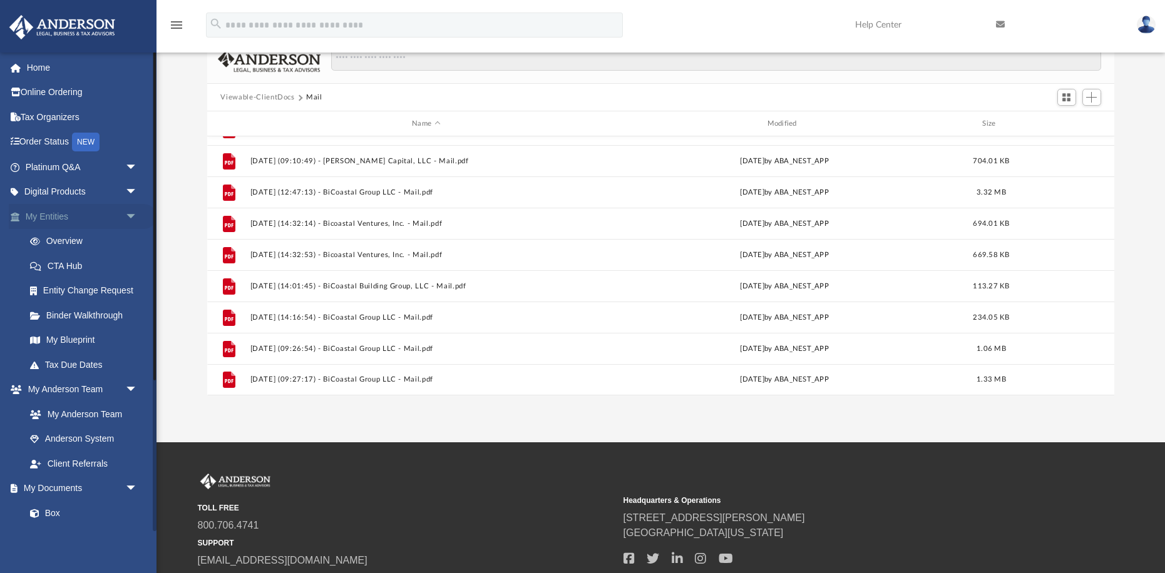
click at [135, 217] on span "arrow_drop_down" at bounding box center [137, 217] width 25 height 26
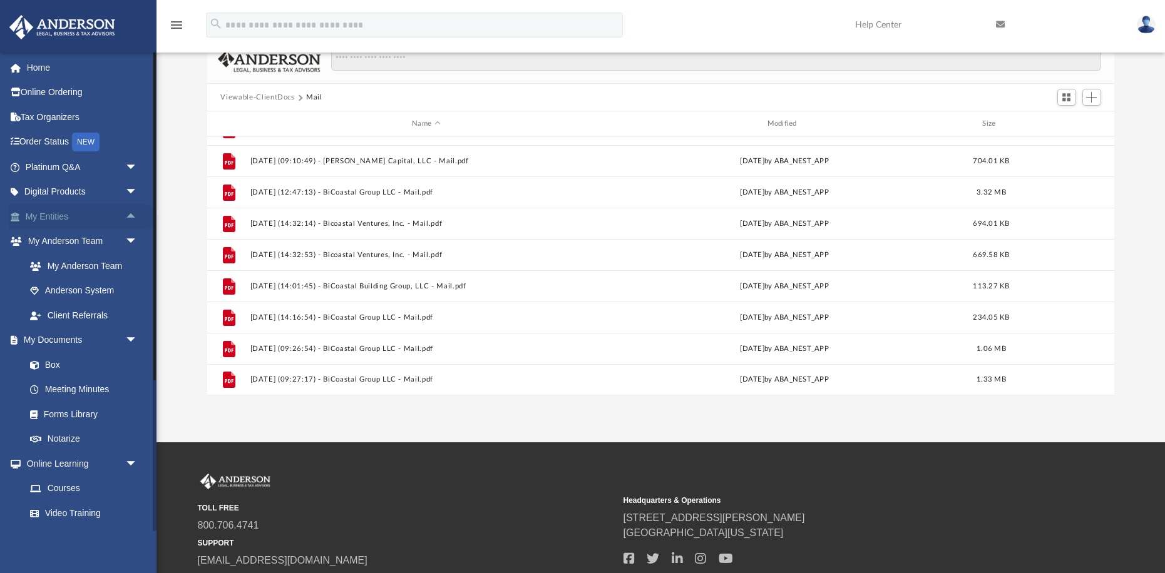
click at [135, 217] on span "arrow_drop_up" at bounding box center [137, 217] width 25 height 26
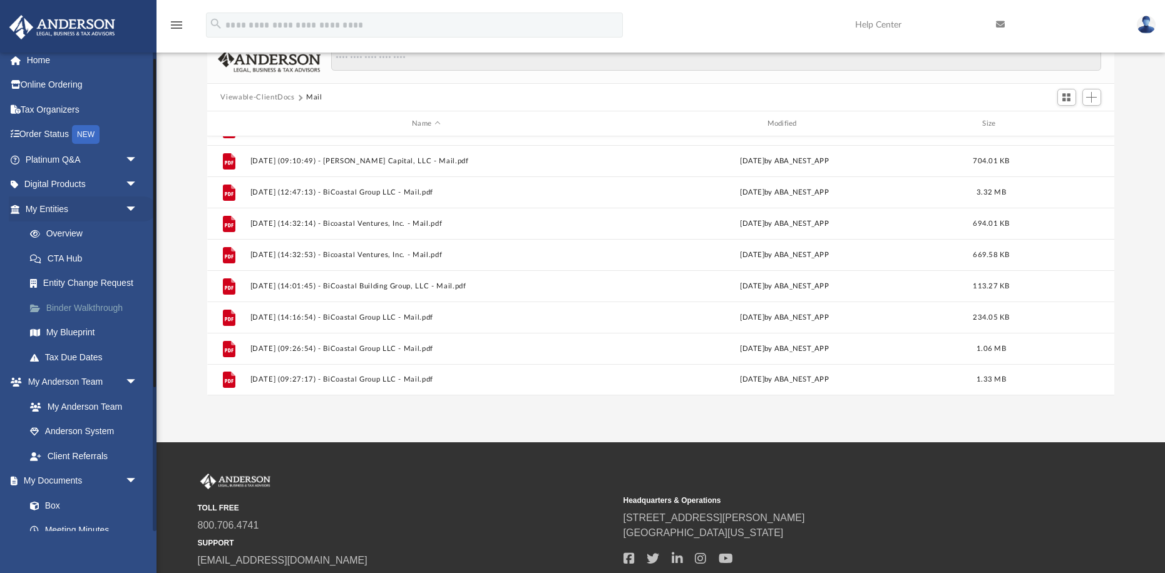
scroll to position [11, 0]
click at [71, 228] on link "Overview" at bounding box center [87, 235] width 139 height 25
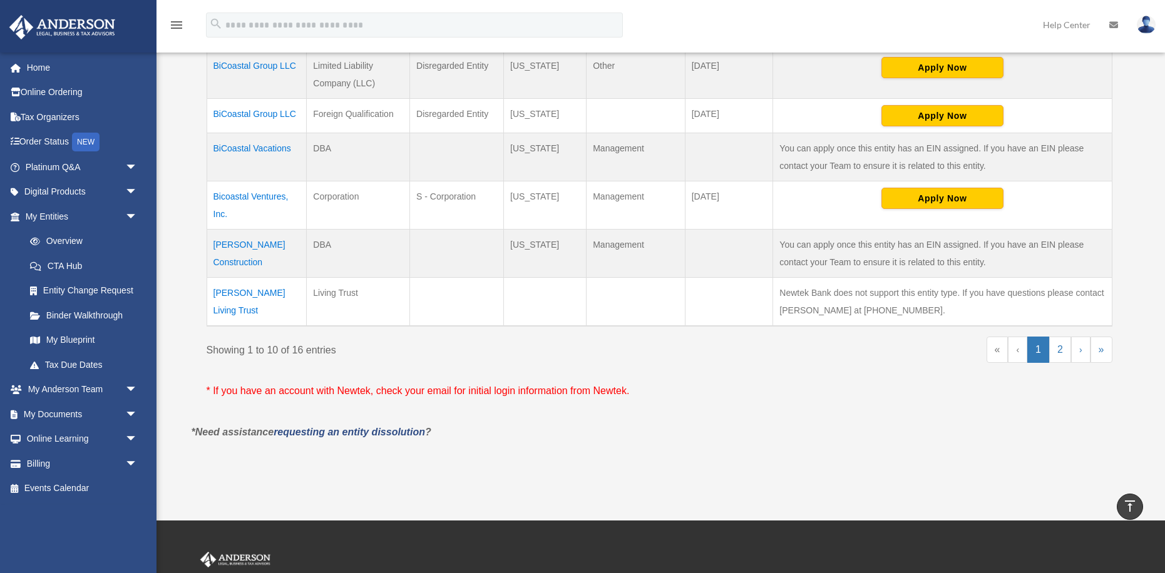
scroll to position [508, 0]
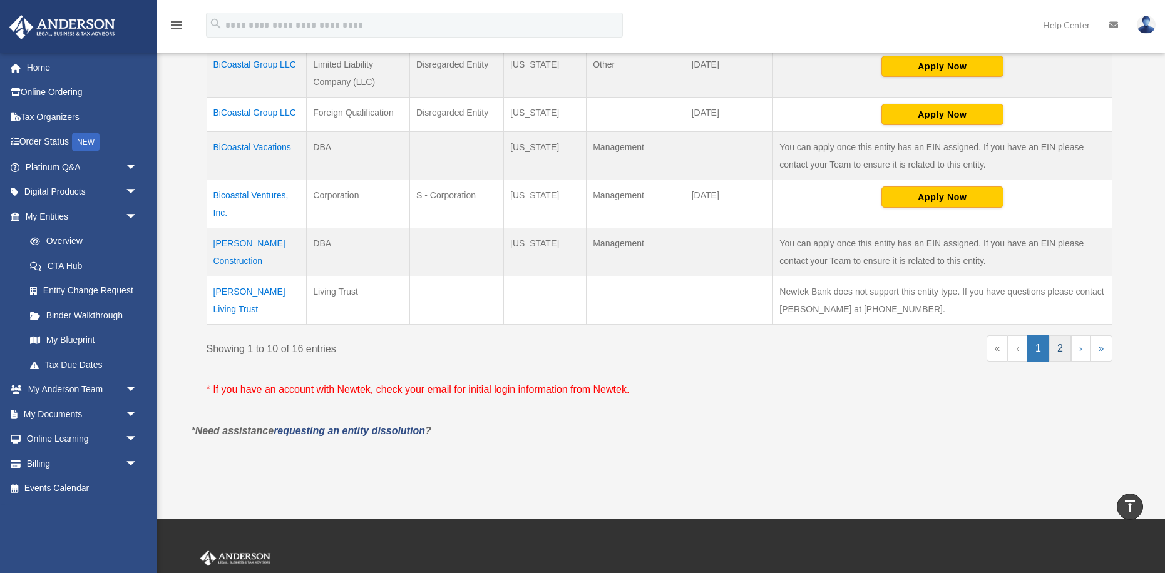
click at [1058, 352] on link "2" at bounding box center [1060, 348] width 22 height 26
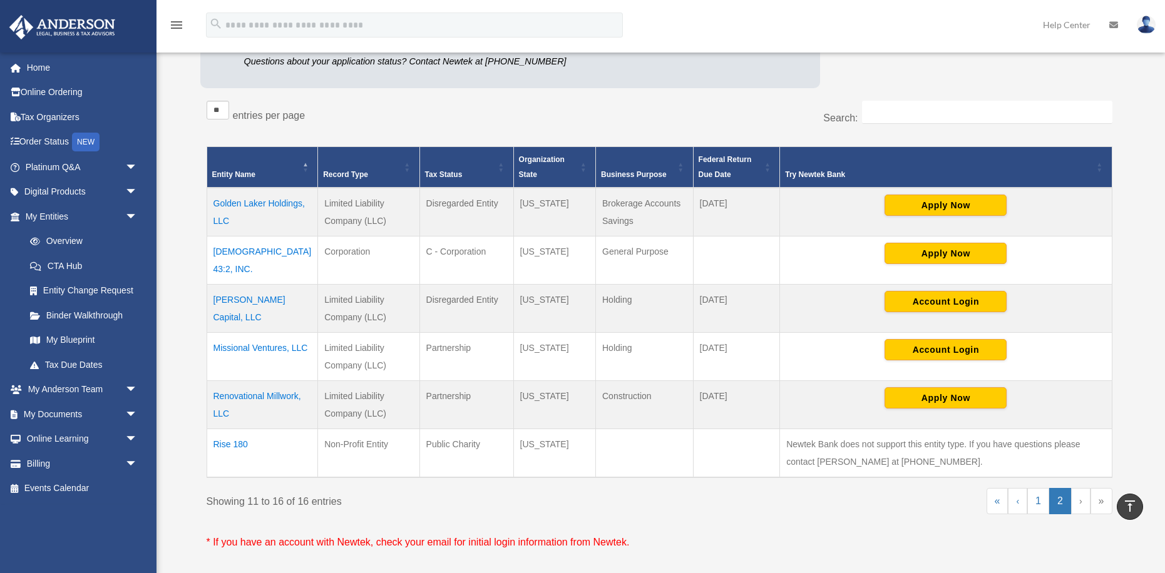
scroll to position [178, 0]
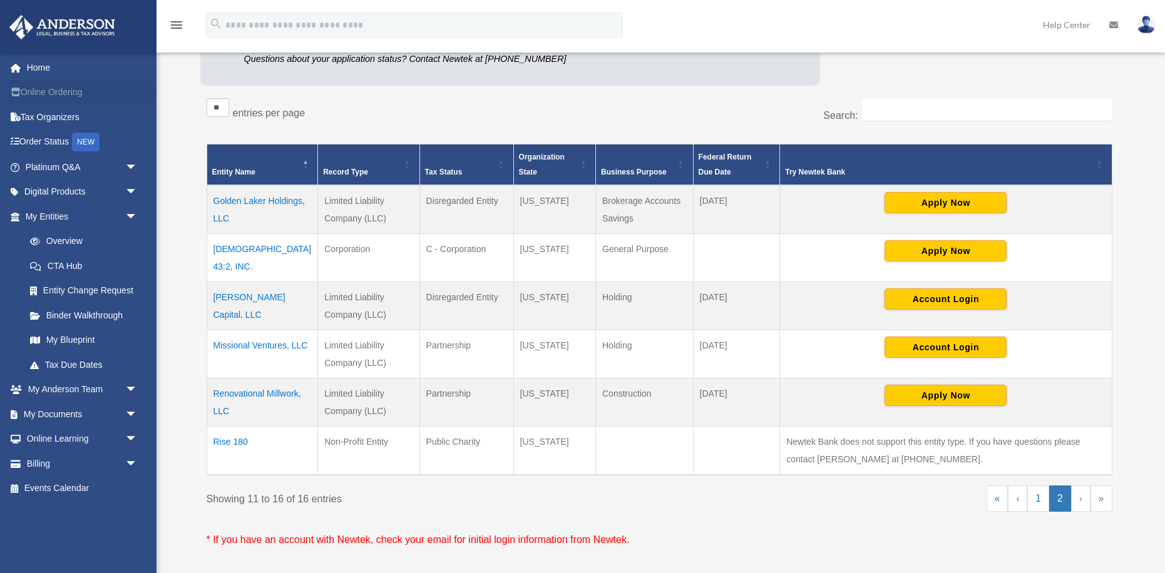
click at [46, 88] on link "Online Ordering" at bounding box center [83, 92] width 148 height 25
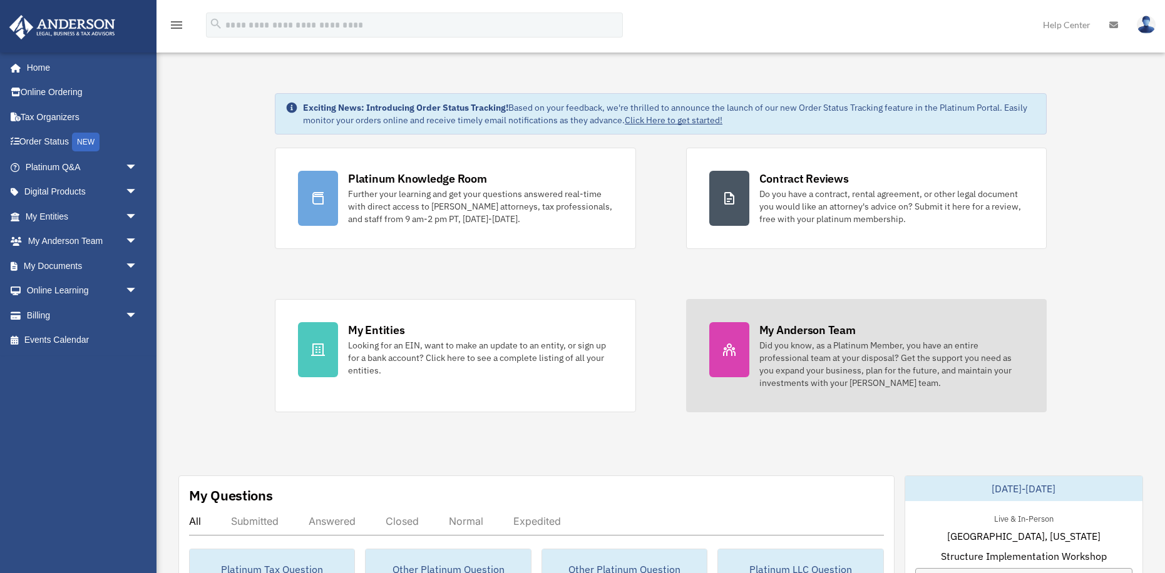
click at [791, 343] on div "Did you know, as a Platinum Member, you have an entire professional team at you…" at bounding box center [891, 364] width 264 height 50
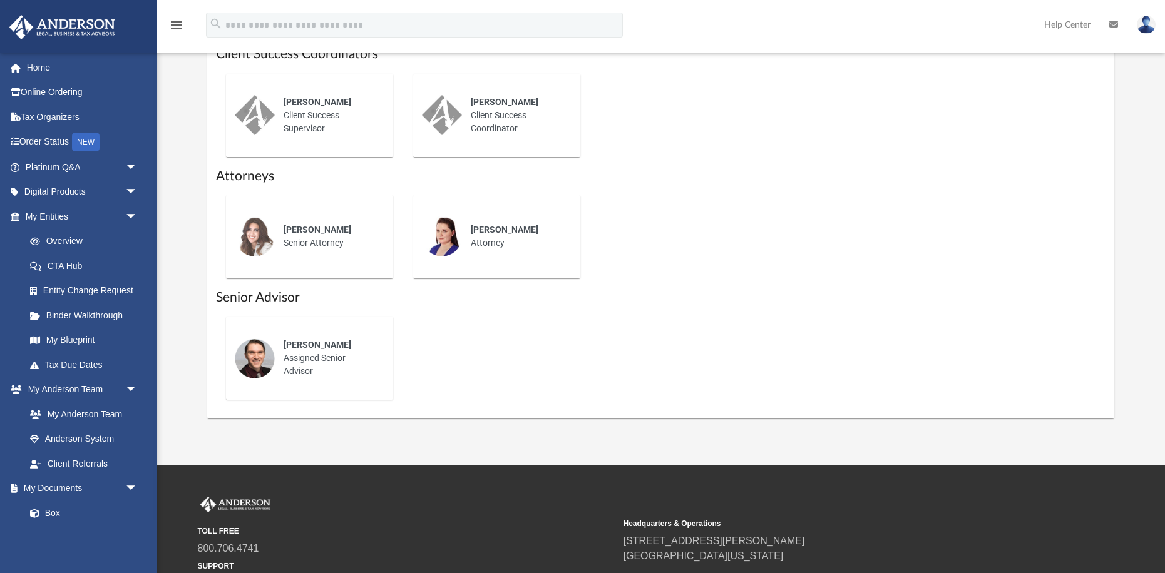
scroll to position [530, 0]
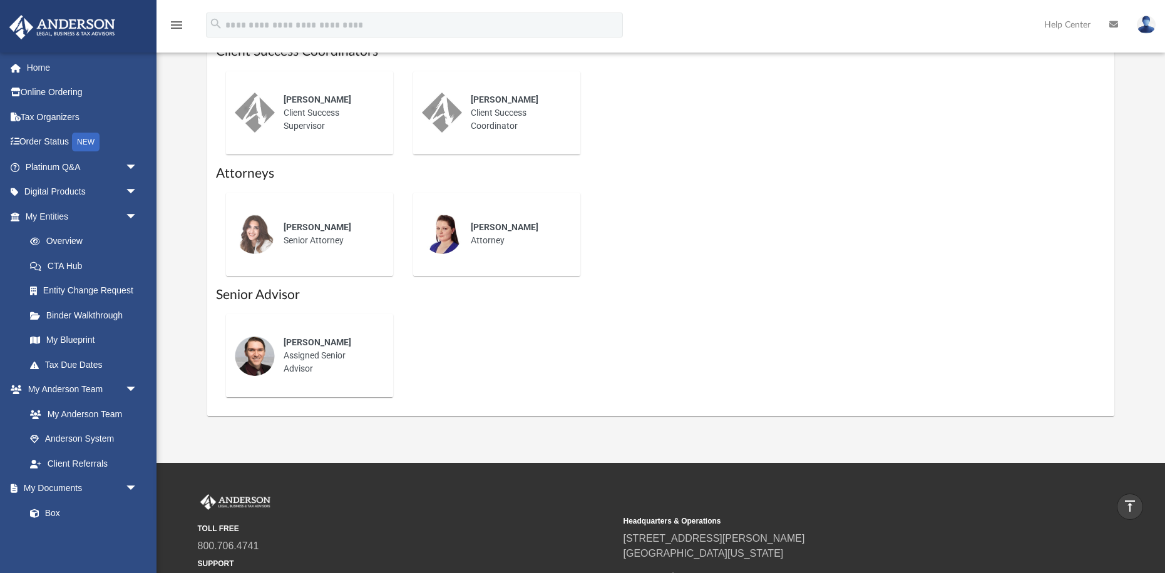
click at [314, 337] on span "[PERSON_NAME]" at bounding box center [318, 342] width 68 height 10
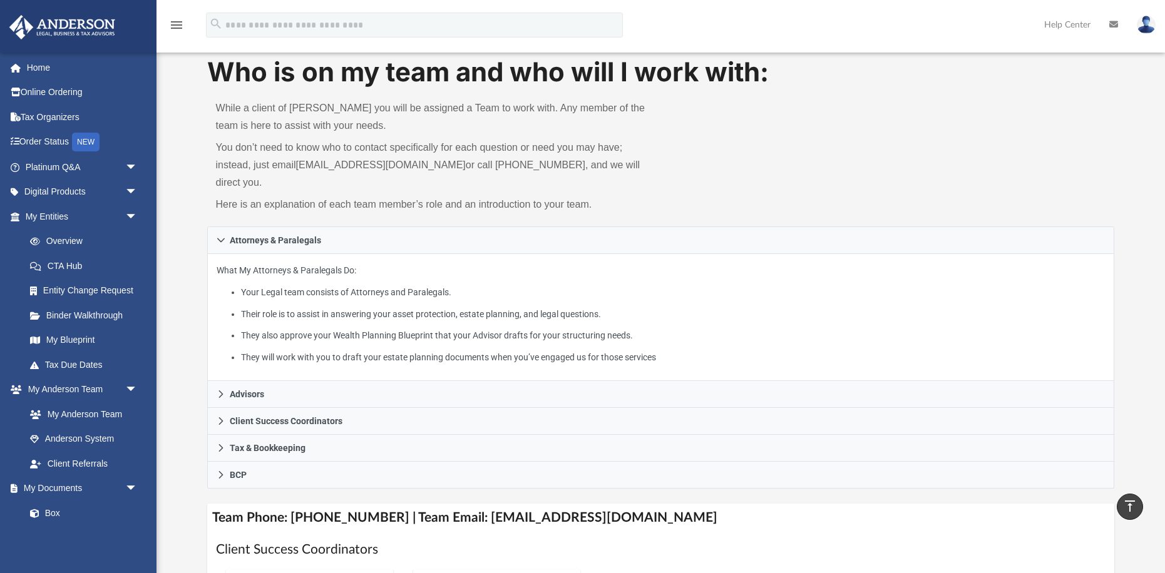
scroll to position [0, 0]
